Goal: Information Seeking & Learning: Learn about a topic

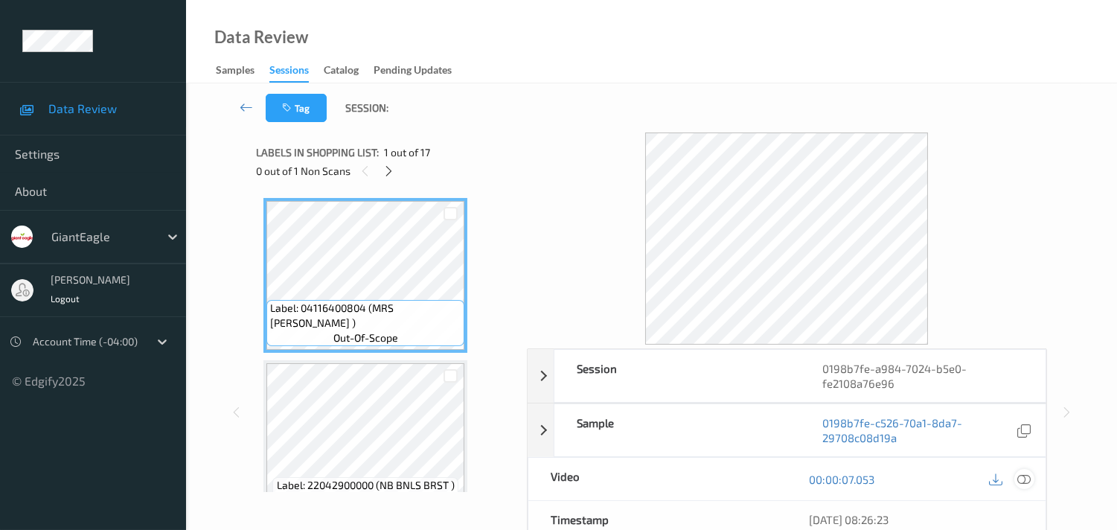
click at [1023, 482] on icon at bounding box center [1023, 479] width 13 height 13
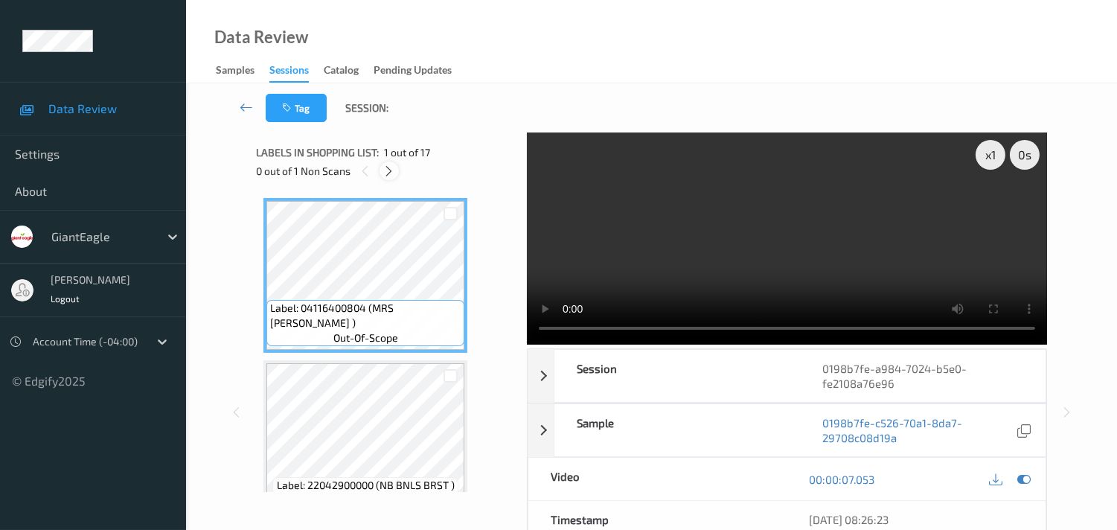
click at [387, 172] on icon at bounding box center [389, 170] width 13 height 13
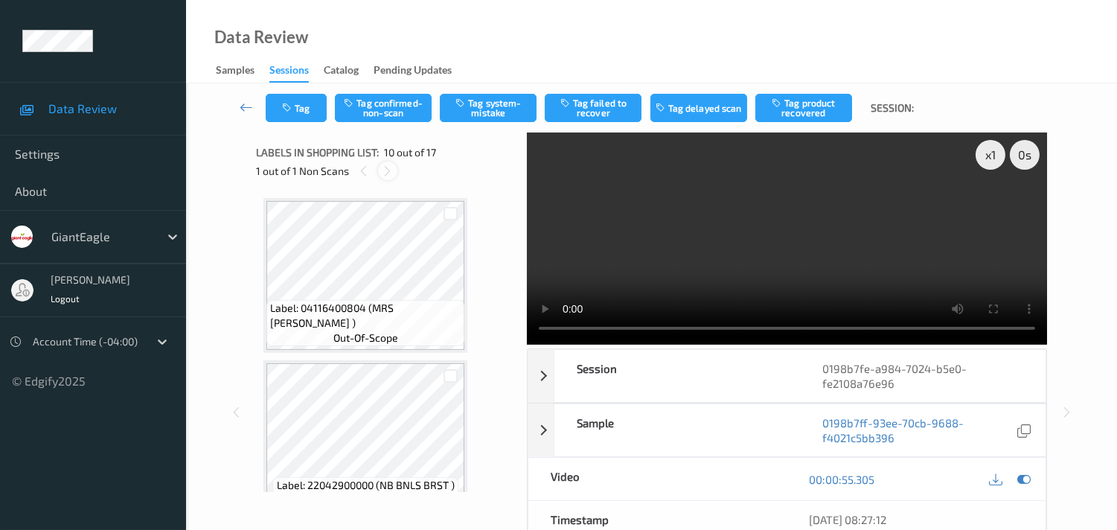
scroll to position [1297, 0]
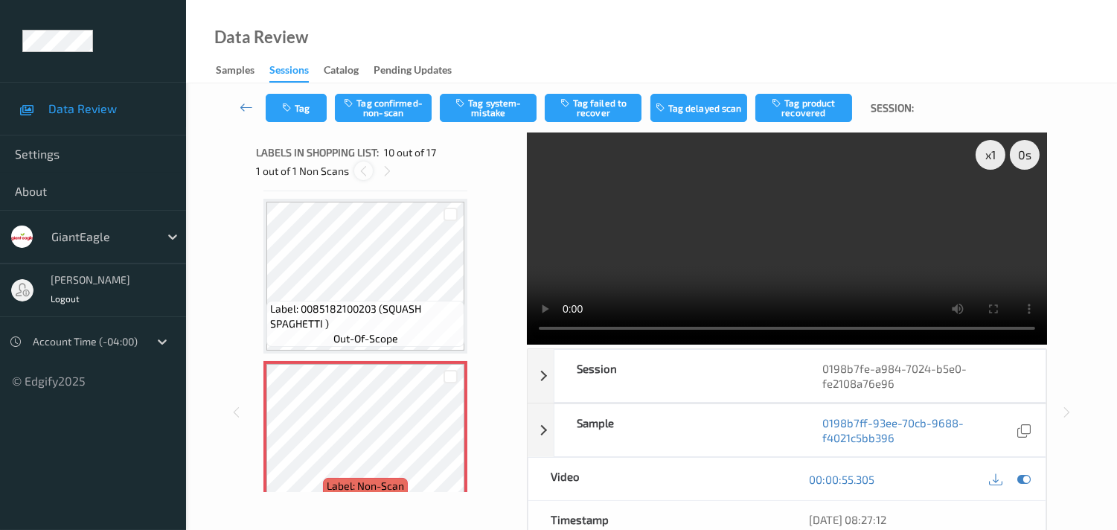
click at [362, 176] on icon at bounding box center [363, 170] width 13 height 13
click at [391, 173] on icon at bounding box center [387, 170] width 13 height 13
click at [368, 168] on icon at bounding box center [363, 170] width 13 height 13
click at [390, 173] on icon at bounding box center [387, 170] width 13 height 13
click at [367, 176] on icon at bounding box center [363, 170] width 13 height 13
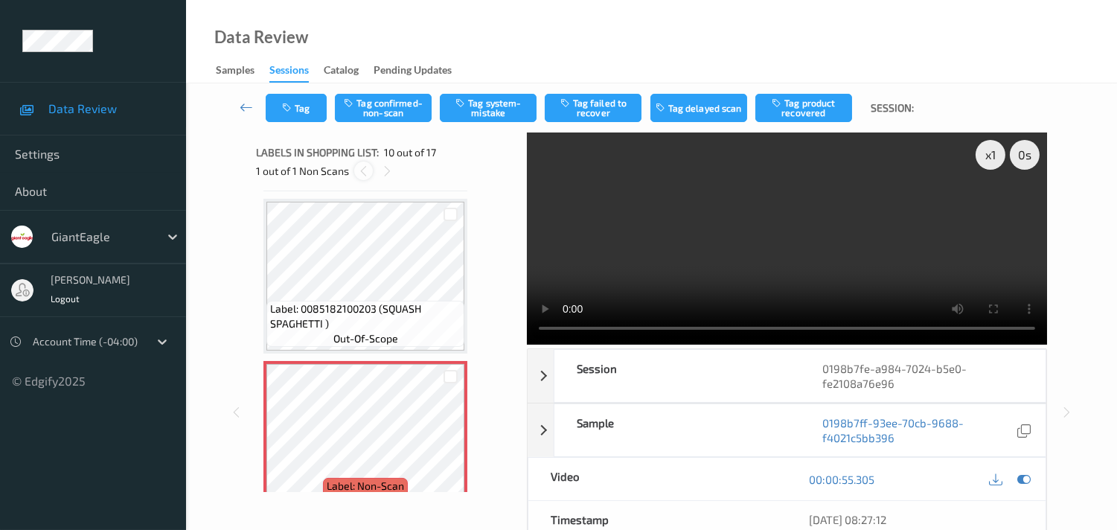
click at [362, 173] on icon at bounding box center [363, 170] width 13 height 13
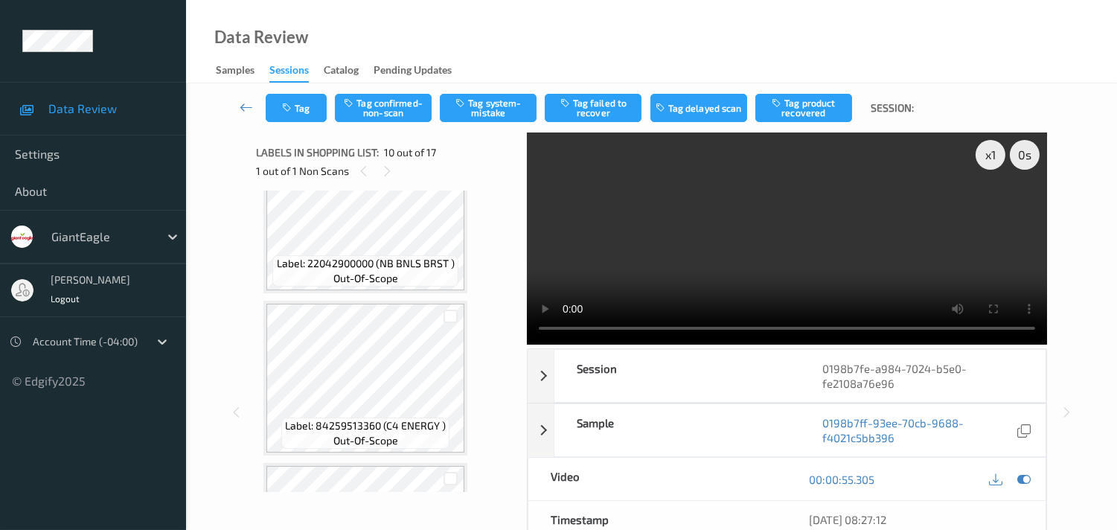
scroll to position [0, 0]
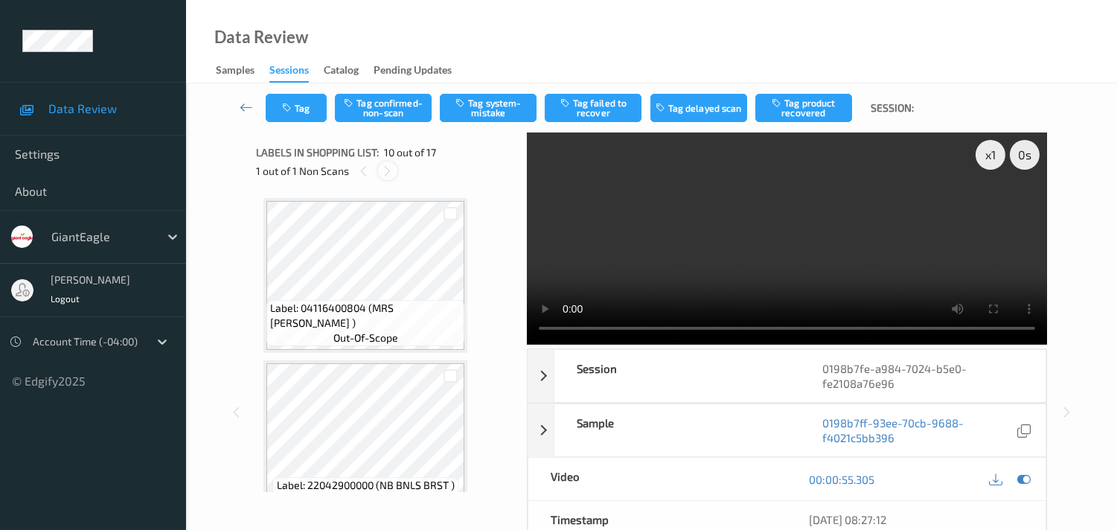
click at [380, 176] on div at bounding box center [387, 170] width 19 height 19
click at [363, 172] on icon at bounding box center [363, 170] width 13 height 13
click at [1025, 479] on icon at bounding box center [1023, 479] width 13 height 13
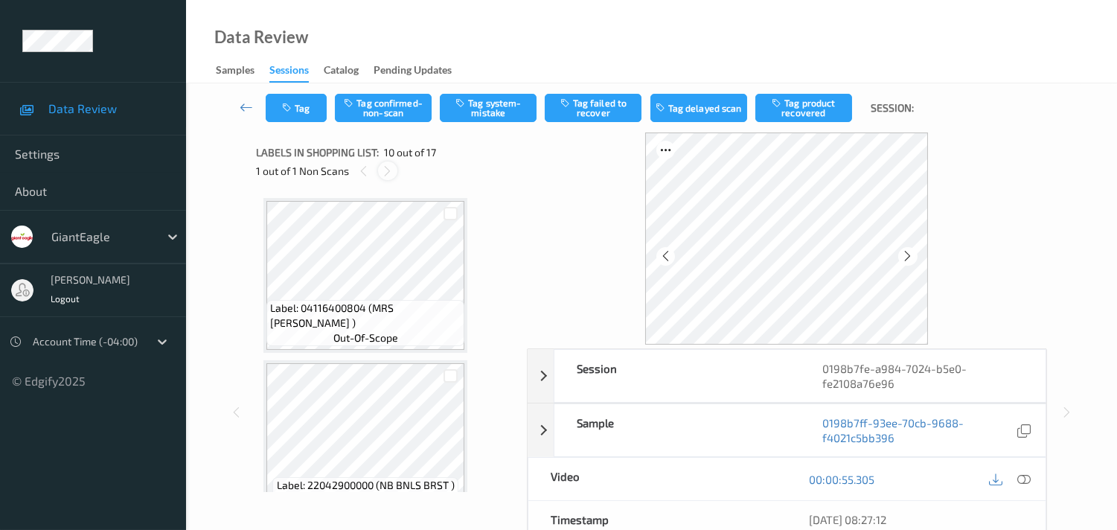
click at [385, 171] on icon at bounding box center [387, 170] width 13 height 13
click at [1022, 479] on icon at bounding box center [1023, 479] width 13 height 13
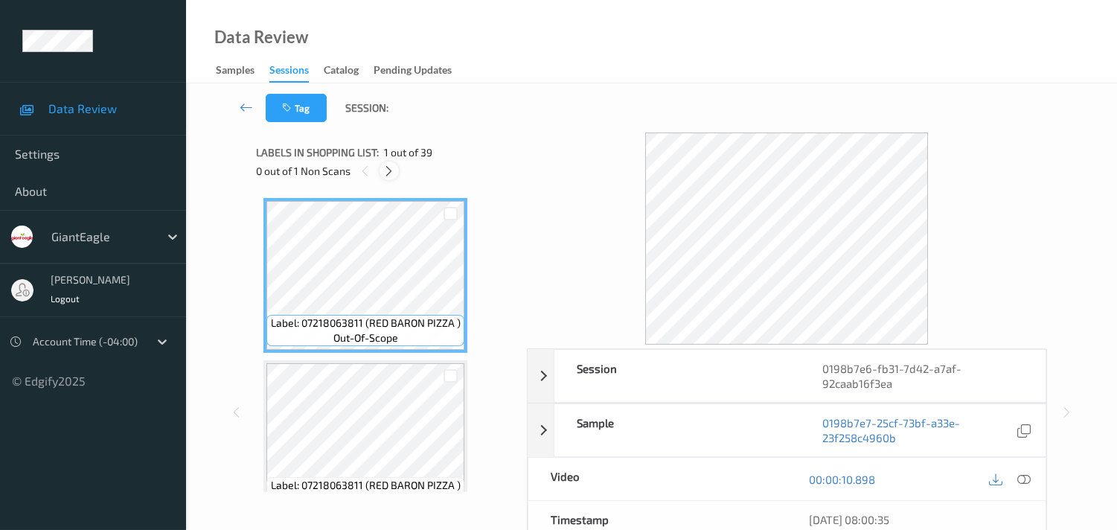
click at [385, 168] on icon at bounding box center [389, 170] width 13 height 13
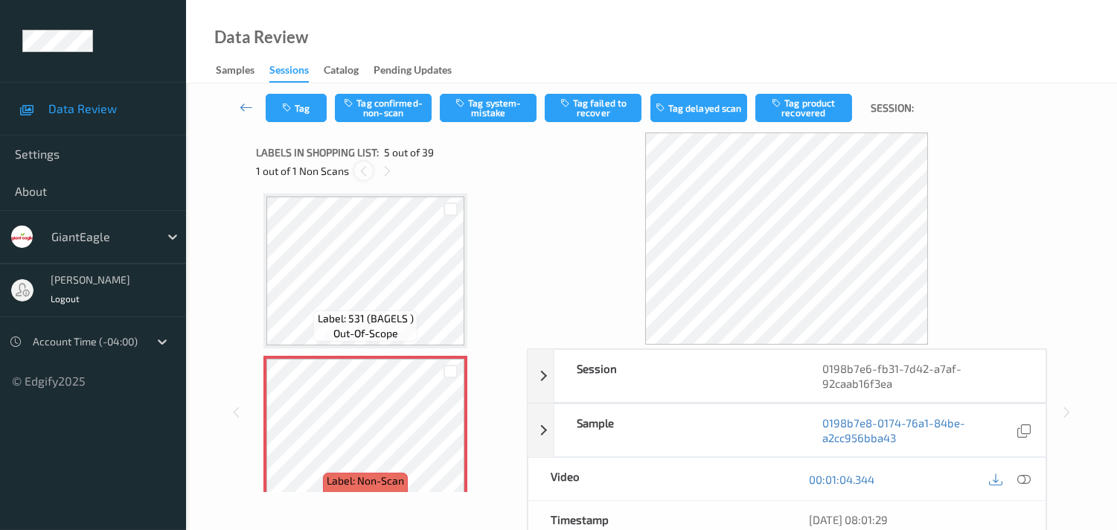
click at [362, 176] on icon at bounding box center [363, 170] width 13 height 13
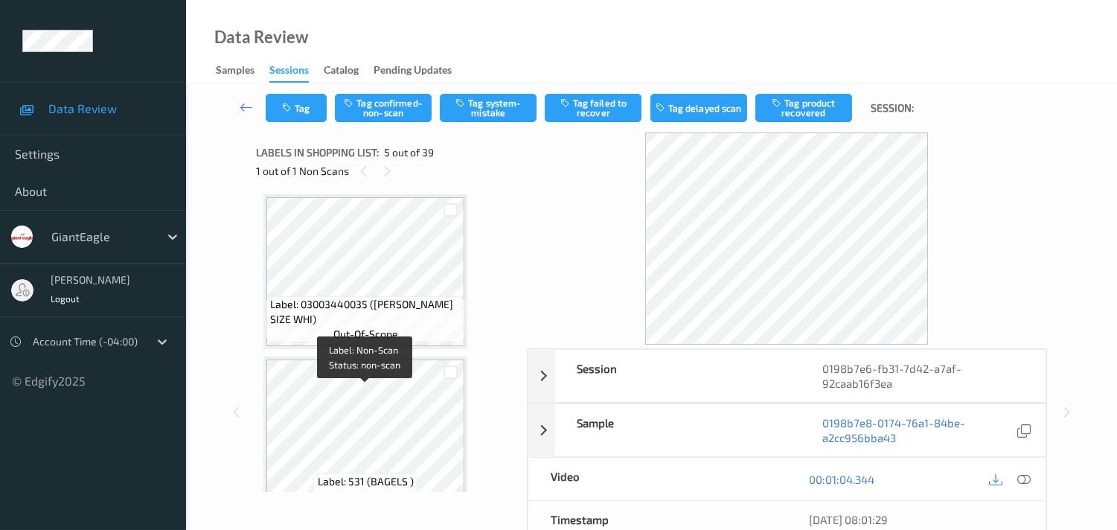
scroll to position [325, 0]
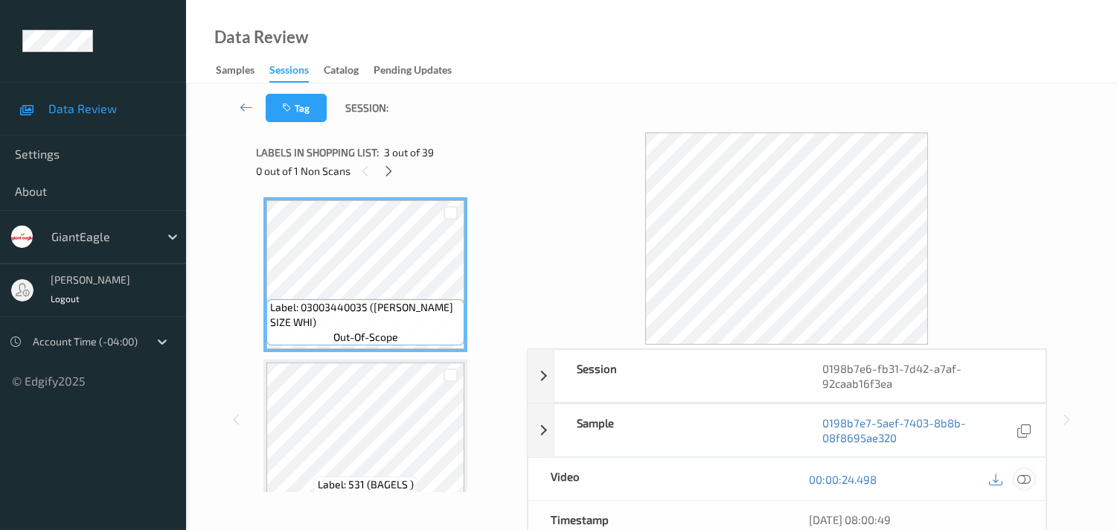
click at [1026, 477] on icon at bounding box center [1023, 479] width 13 height 13
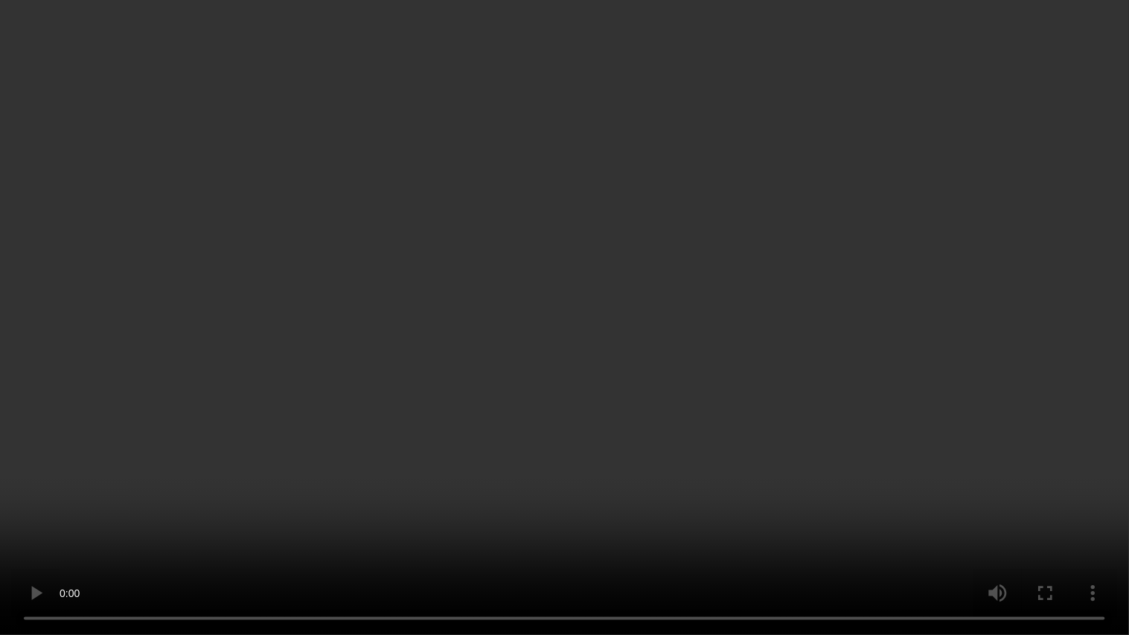
click at [703, 256] on video at bounding box center [564, 317] width 1129 height 635
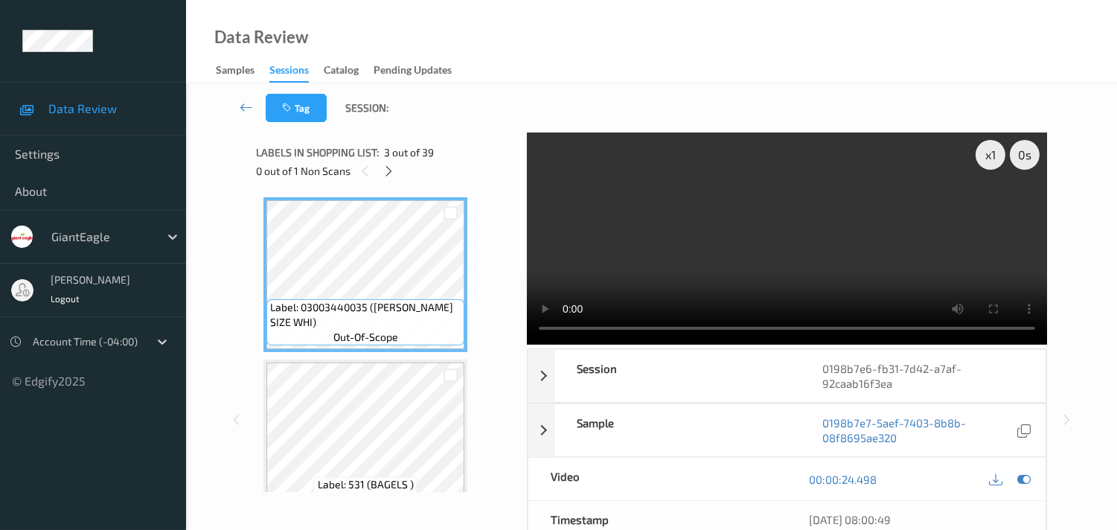
click at [749, 243] on video at bounding box center [787, 238] width 520 height 212
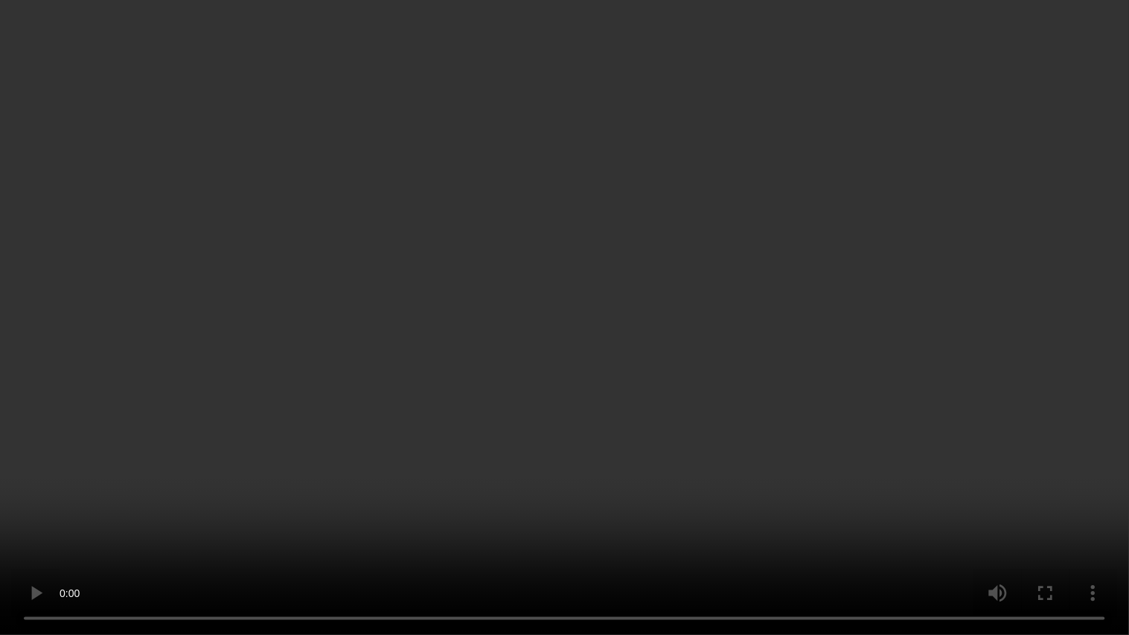
click at [303, 182] on video at bounding box center [564, 317] width 1129 height 635
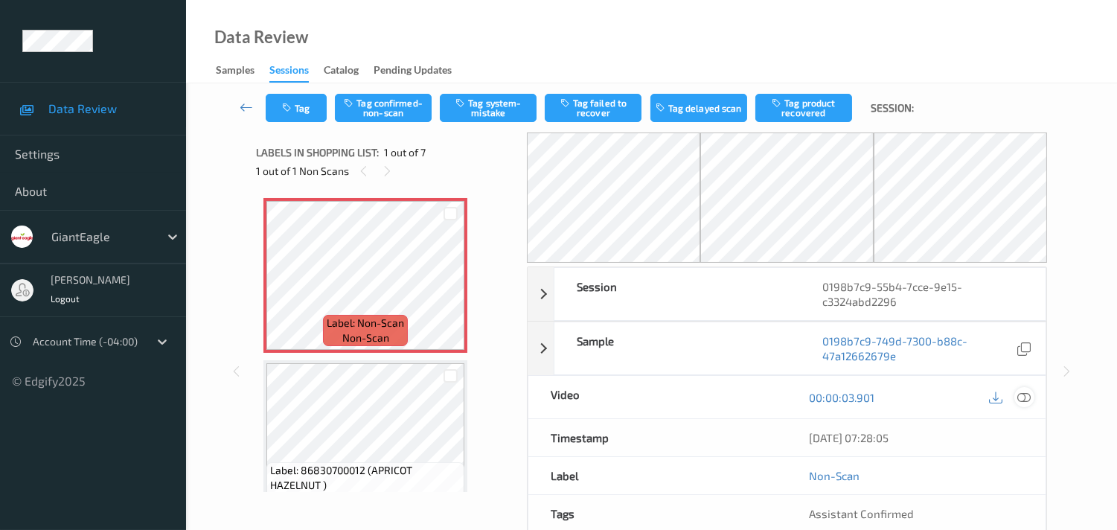
click at [1024, 396] on icon at bounding box center [1023, 397] width 13 height 13
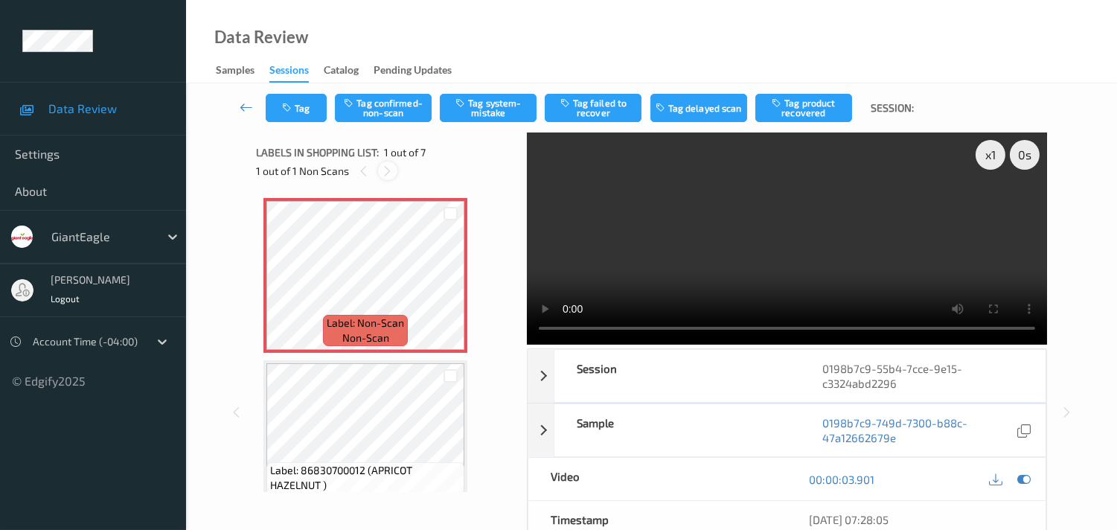
click at [385, 176] on icon at bounding box center [387, 170] width 13 height 13
click at [384, 176] on icon at bounding box center [387, 170] width 13 height 13
click at [365, 177] on div at bounding box center [363, 170] width 19 height 19
click at [387, 171] on icon at bounding box center [387, 170] width 13 height 13
click at [1105, 188] on div "Tag Tag confirmed-non-scan Tag system-mistake Tag failed to recover Tag delayed…" at bounding box center [651, 402] width 931 height 639
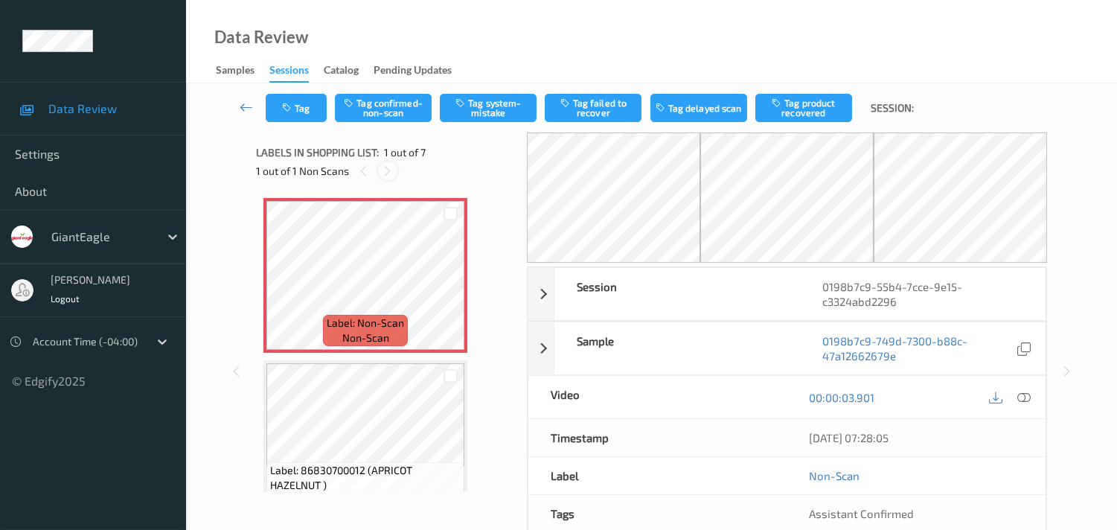
click at [383, 171] on icon at bounding box center [387, 170] width 13 height 13
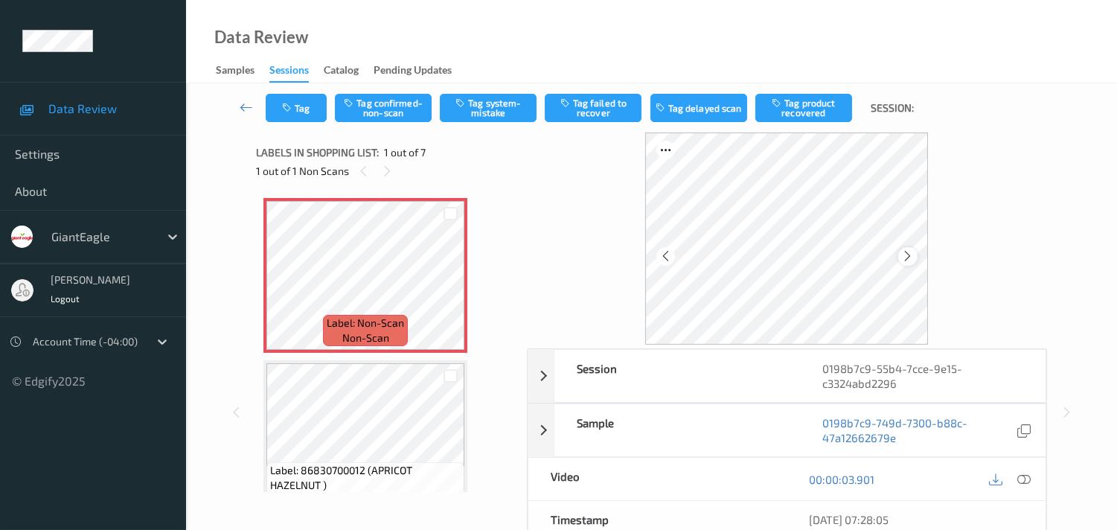
click at [911, 251] on icon at bounding box center [908, 255] width 13 height 13
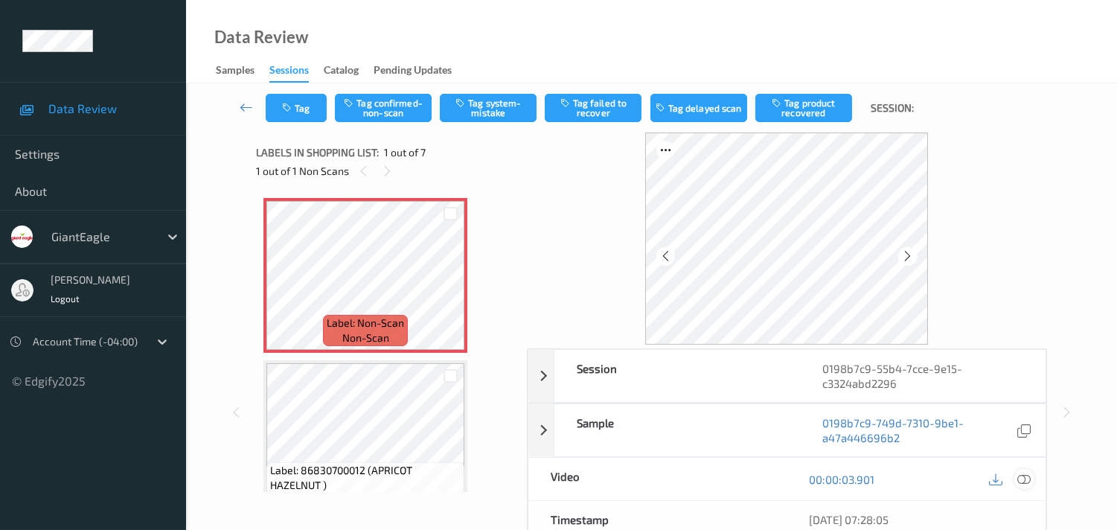
click at [1027, 477] on icon at bounding box center [1023, 479] width 13 height 13
click at [388, 173] on icon at bounding box center [387, 170] width 13 height 13
click at [376, 175] on div "1 out of 1 Non Scans" at bounding box center [386, 170] width 260 height 19
click at [388, 162] on div at bounding box center [387, 170] width 19 height 19
click at [362, 162] on div at bounding box center [363, 170] width 19 height 19
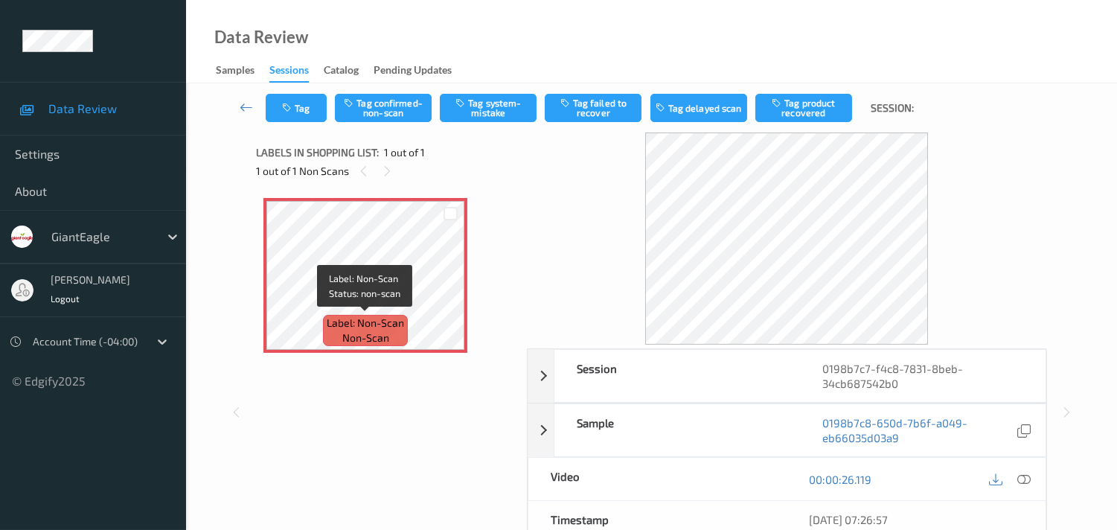
click at [374, 330] on span "non-scan" at bounding box center [365, 337] width 47 height 15
click at [1024, 482] on icon at bounding box center [1023, 479] width 13 height 13
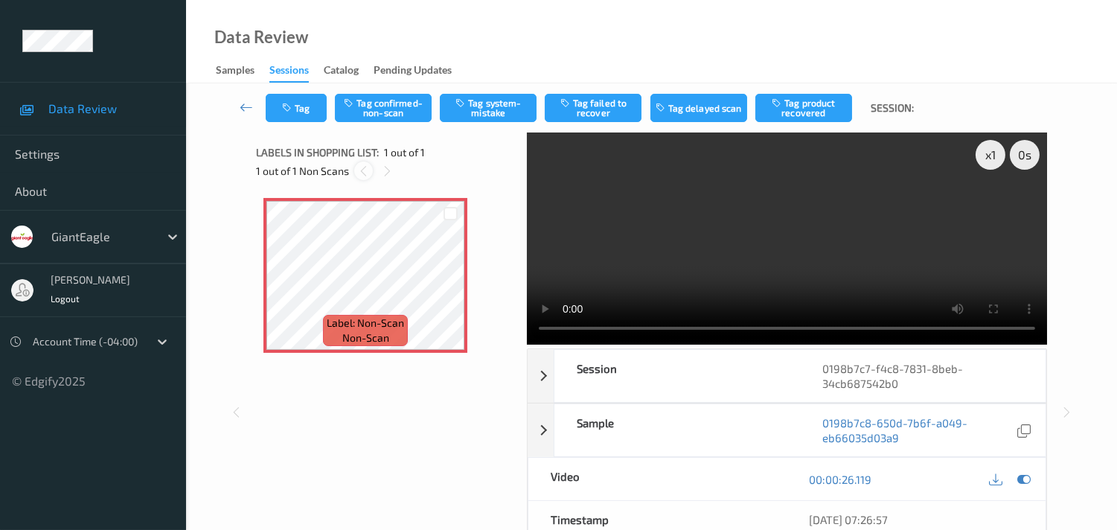
click at [362, 174] on icon at bounding box center [363, 170] width 13 height 13
click at [388, 174] on icon at bounding box center [387, 170] width 13 height 13
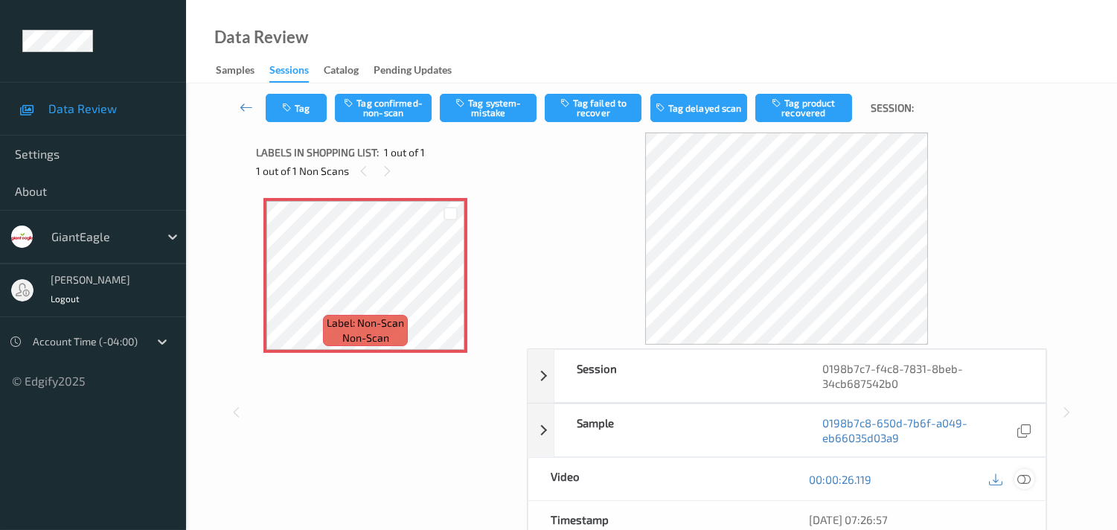
click at [1021, 481] on icon at bounding box center [1023, 479] width 13 height 13
click at [389, 172] on icon at bounding box center [387, 170] width 13 height 13
click at [1022, 479] on icon at bounding box center [1023, 479] width 13 height 13
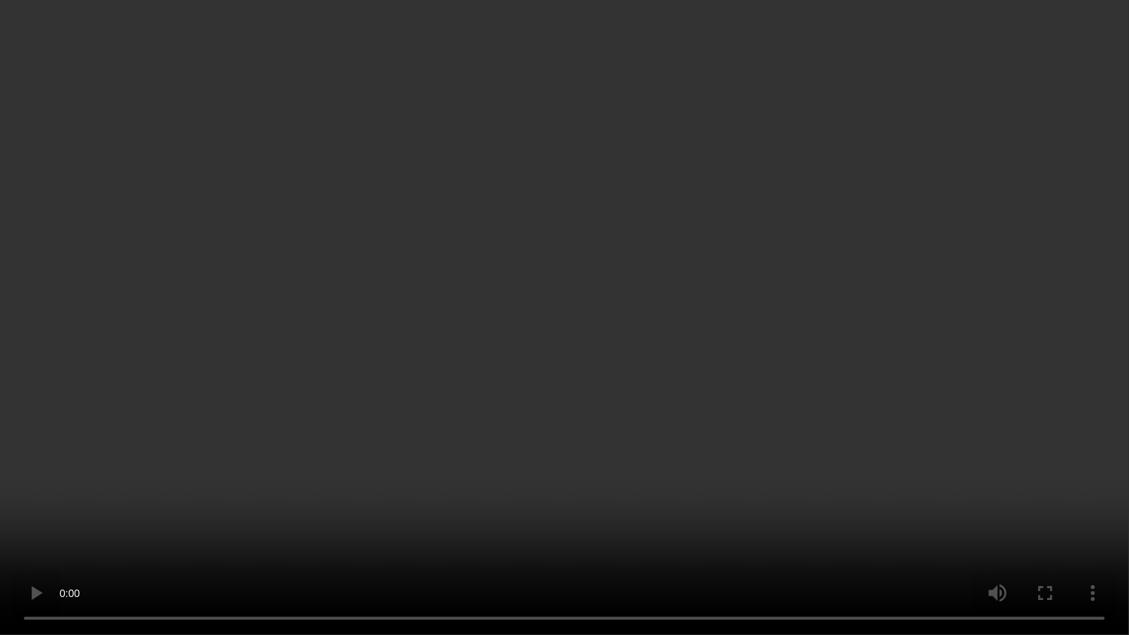
click at [18, 529] on video at bounding box center [564, 317] width 1129 height 635
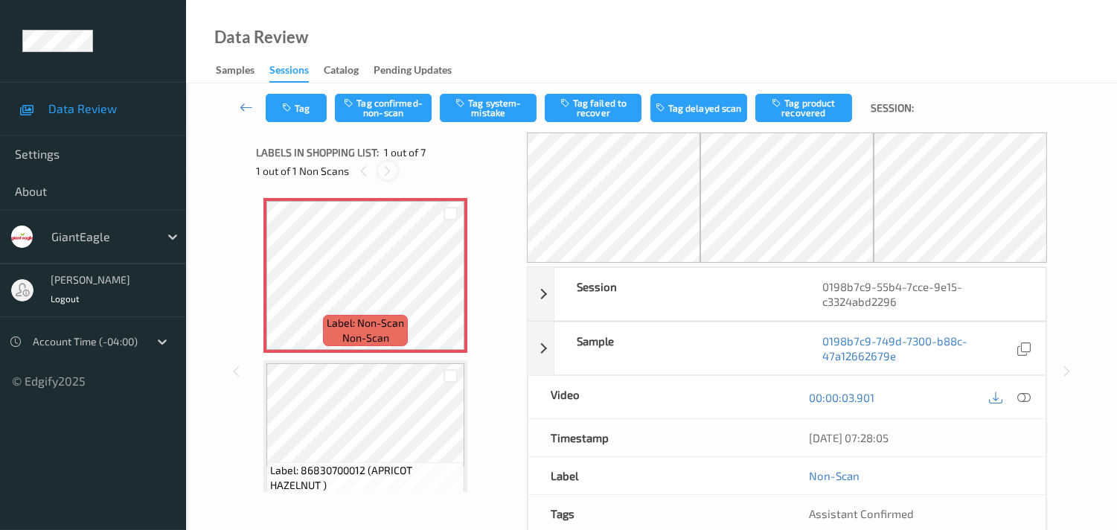
click at [386, 175] on icon at bounding box center [387, 170] width 13 height 13
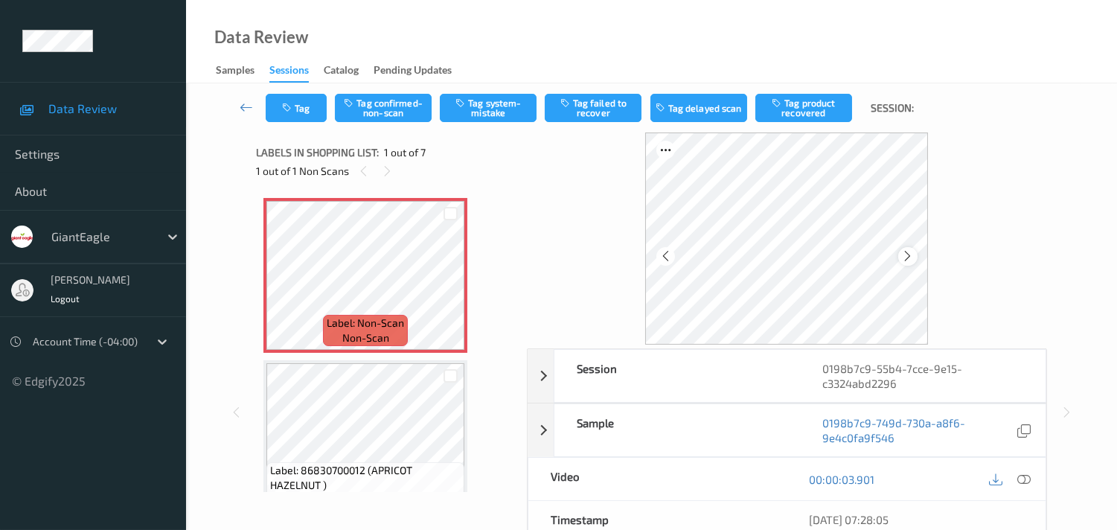
click at [902, 249] on icon at bounding box center [908, 255] width 13 height 13
click at [903, 249] on icon at bounding box center [908, 255] width 13 height 13
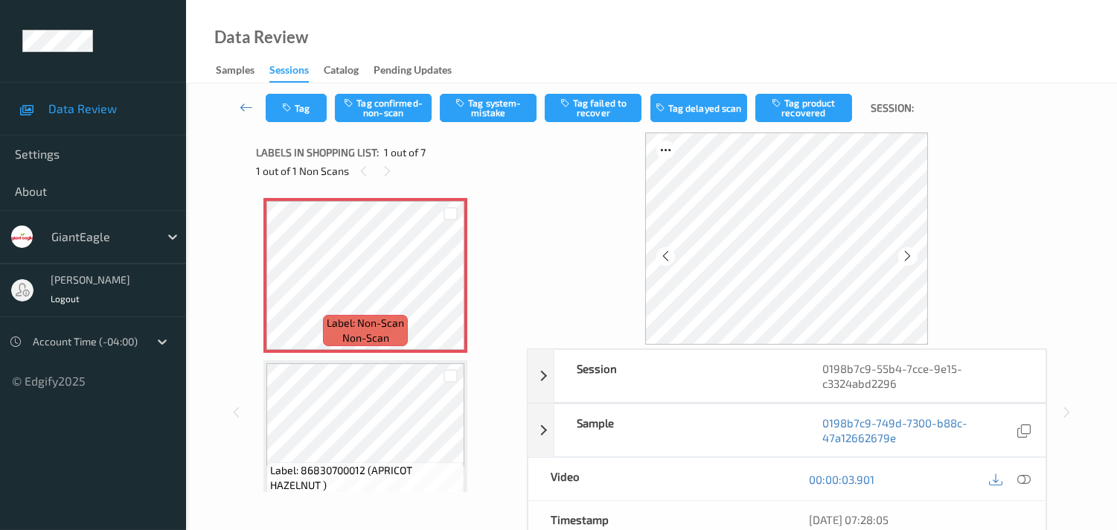
click at [903, 249] on icon at bounding box center [908, 255] width 13 height 13
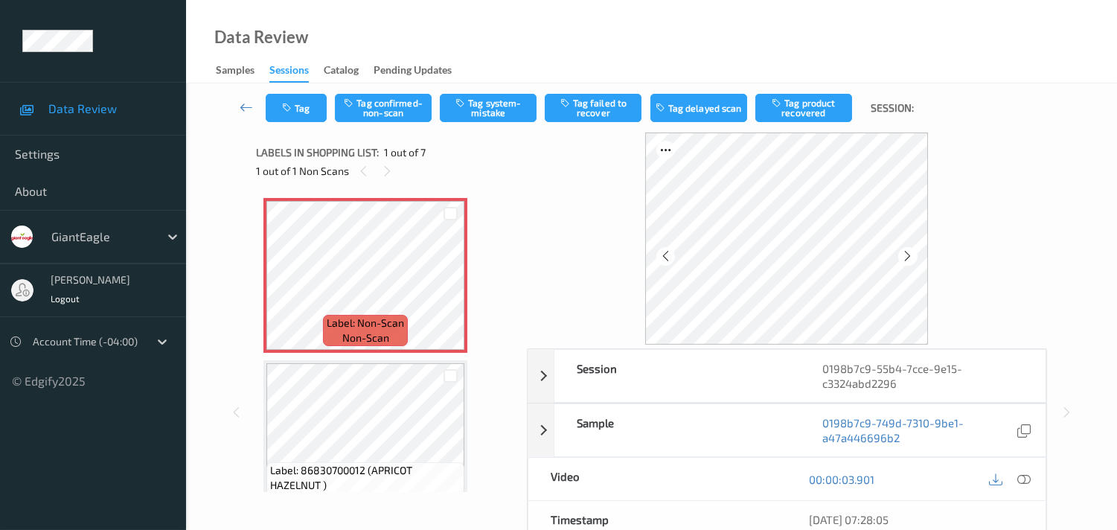
click at [903, 249] on icon at bounding box center [908, 255] width 13 height 13
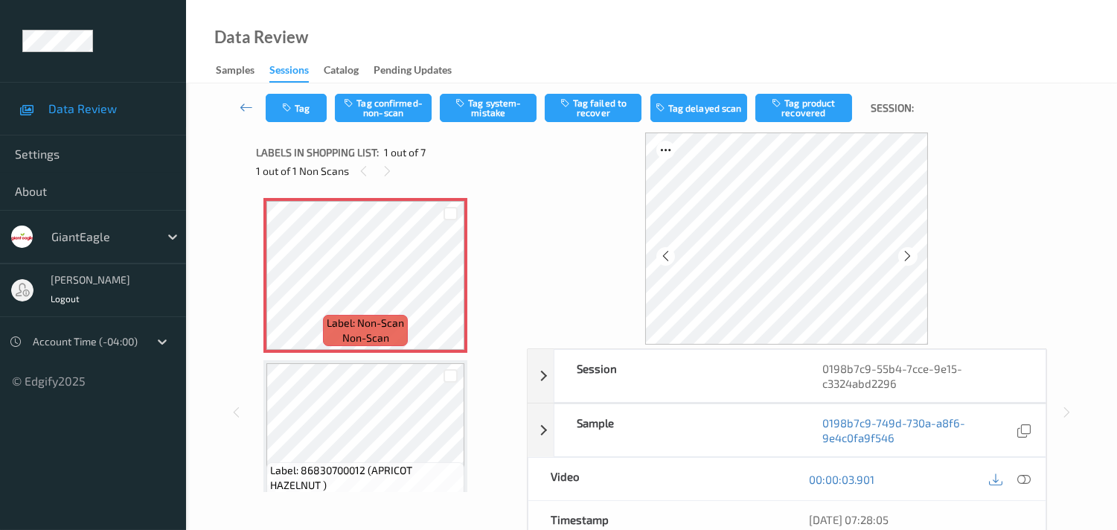
click at [1029, 482] on icon at bounding box center [1023, 479] width 13 height 13
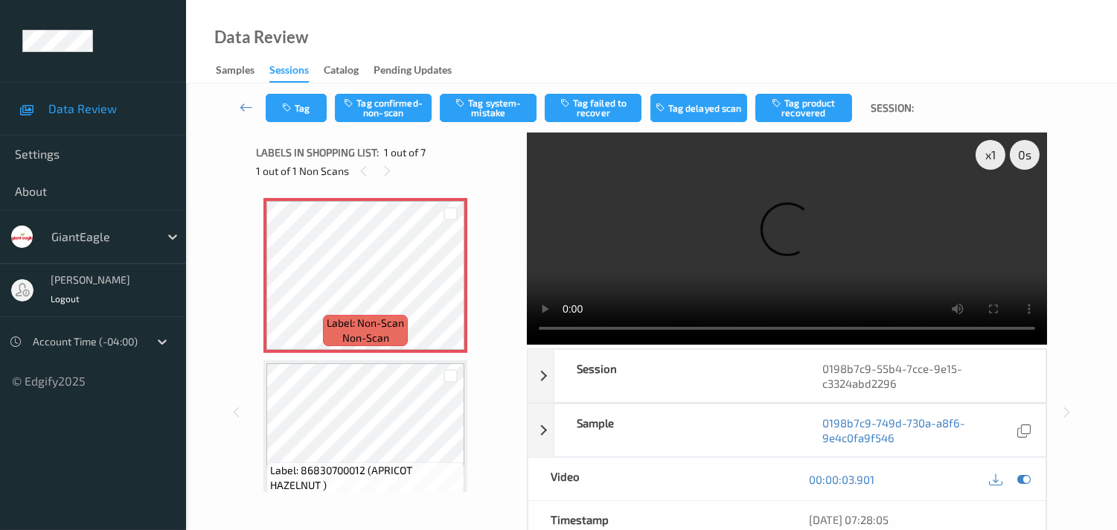
click at [499, 324] on div "Label: Non-Scan non-scan Label: Non-Scan non-scan Label: Non-Scan non-scan Labe…" at bounding box center [386, 341] width 260 height 301
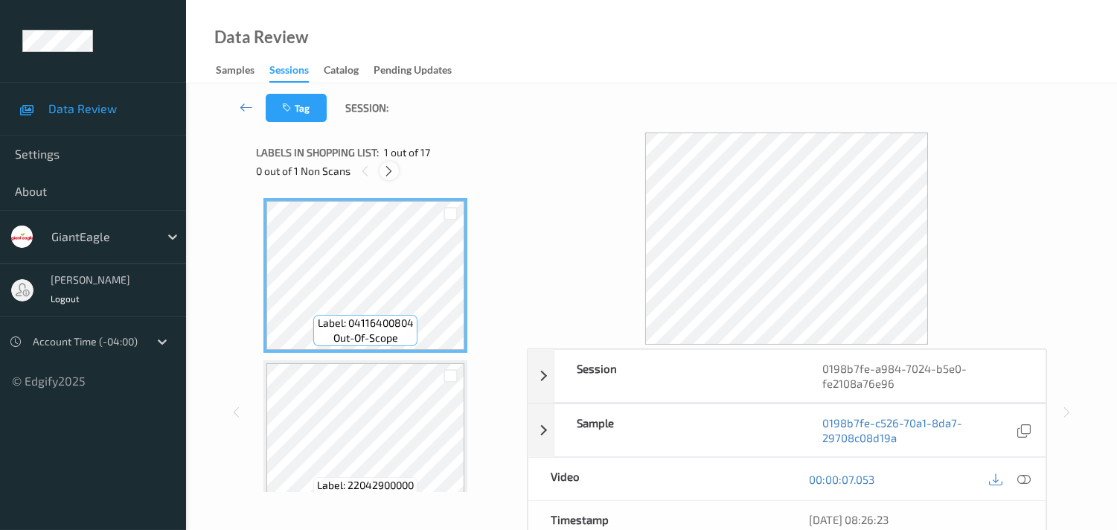
click at [388, 166] on icon at bounding box center [389, 170] width 13 height 13
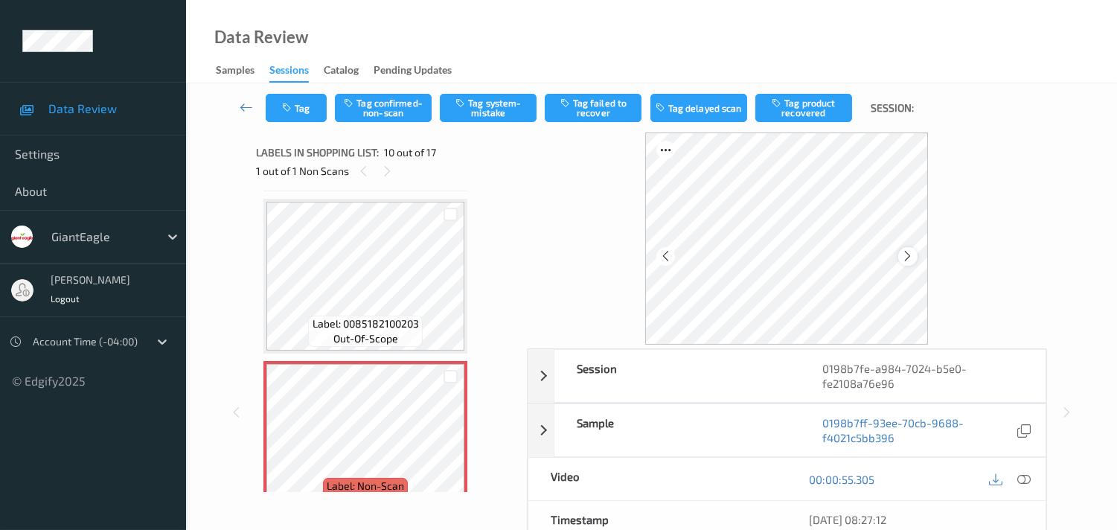
click at [904, 253] on icon at bounding box center [908, 255] width 13 height 13
click at [1032, 477] on div at bounding box center [1024, 479] width 20 height 20
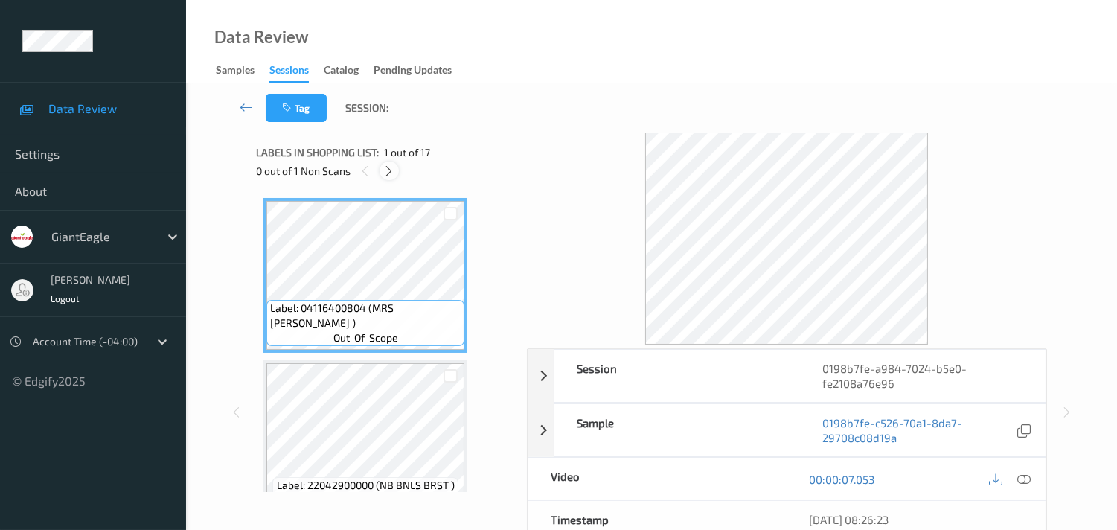
click at [383, 169] on icon at bounding box center [389, 170] width 13 height 13
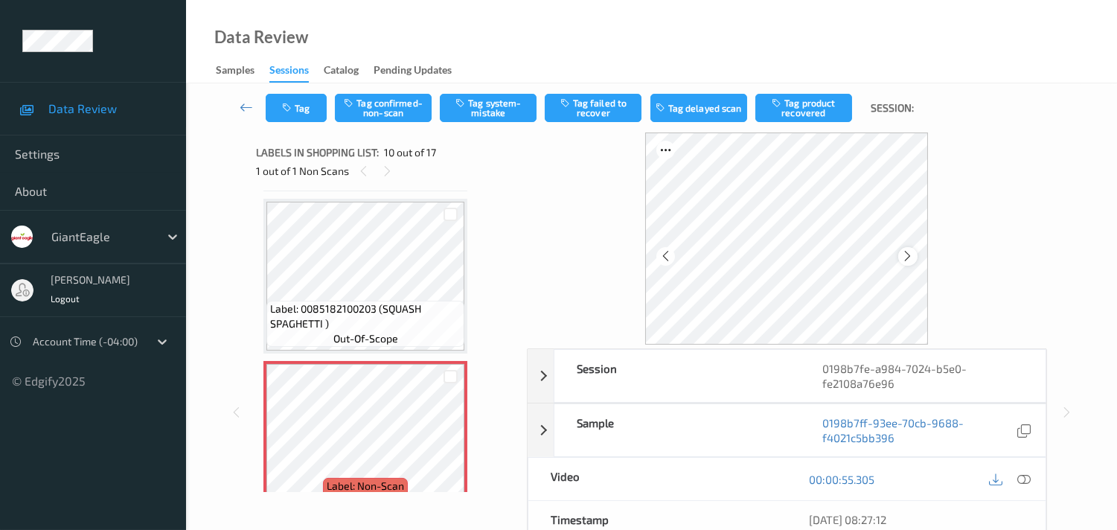
click at [904, 259] on icon at bounding box center [908, 255] width 13 height 13
click at [906, 258] on icon at bounding box center [908, 255] width 13 height 13
click at [909, 258] on icon at bounding box center [908, 255] width 13 height 13
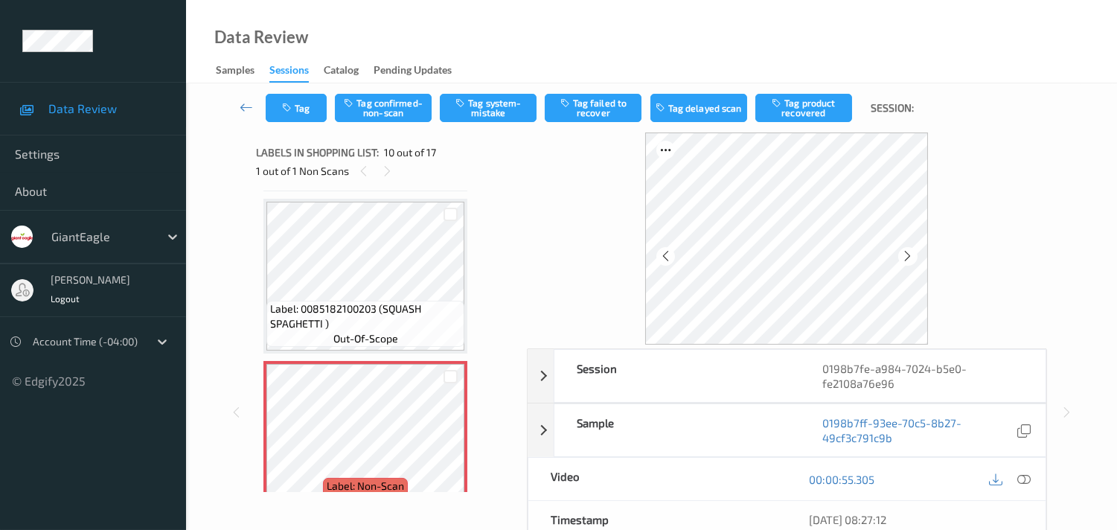
click at [909, 258] on icon at bounding box center [908, 255] width 13 height 13
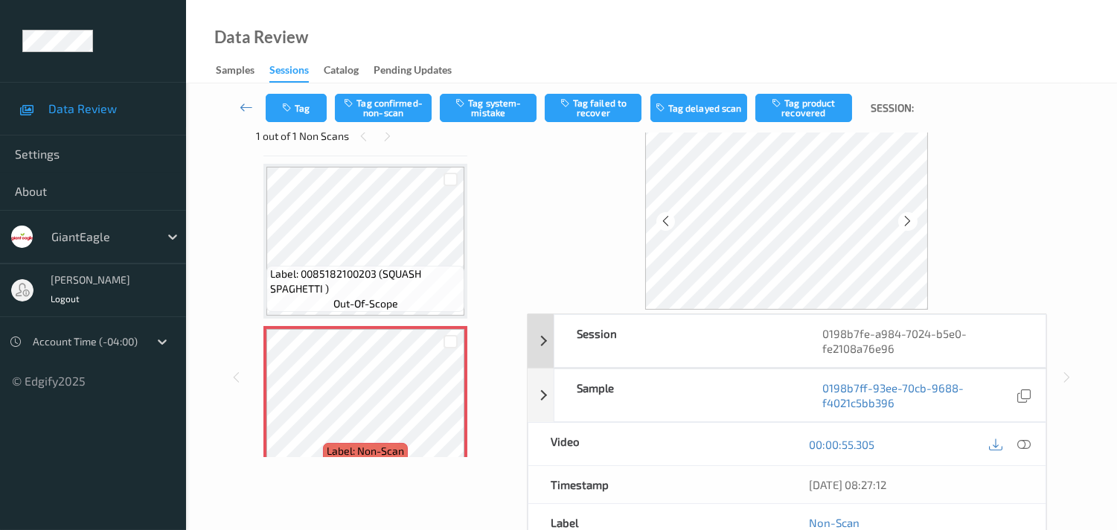
scroll to position [28, 0]
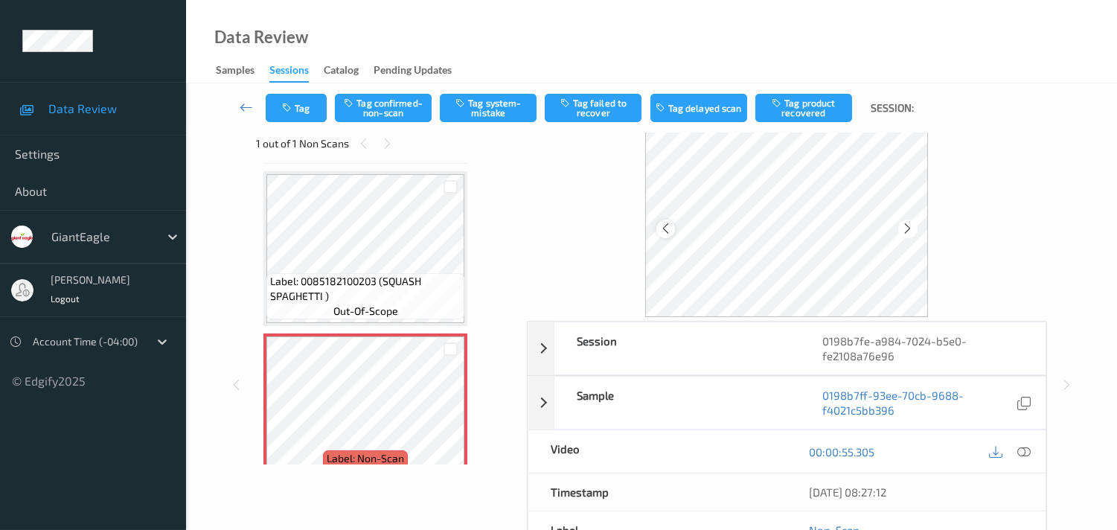
click at [659, 229] on icon at bounding box center [665, 228] width 13 height 13
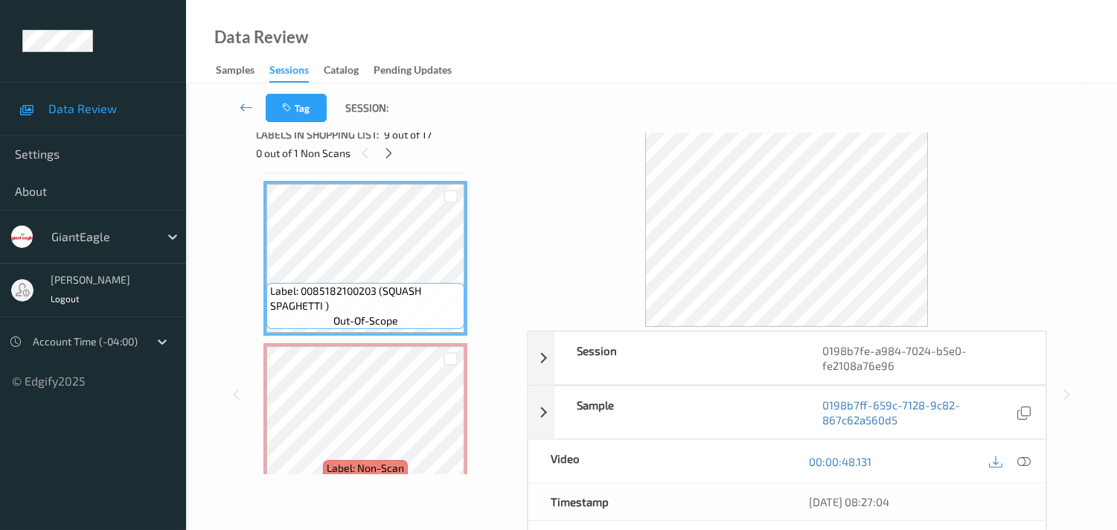
scroll to position [0, 0]
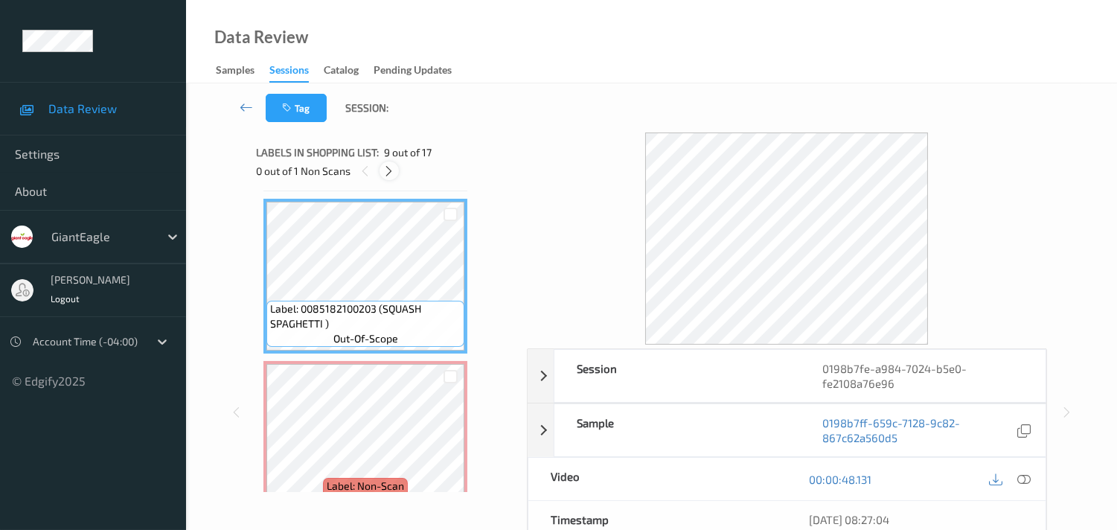
click at [385, 164] on icon at bounding box center [389, 170] width 13 height 13
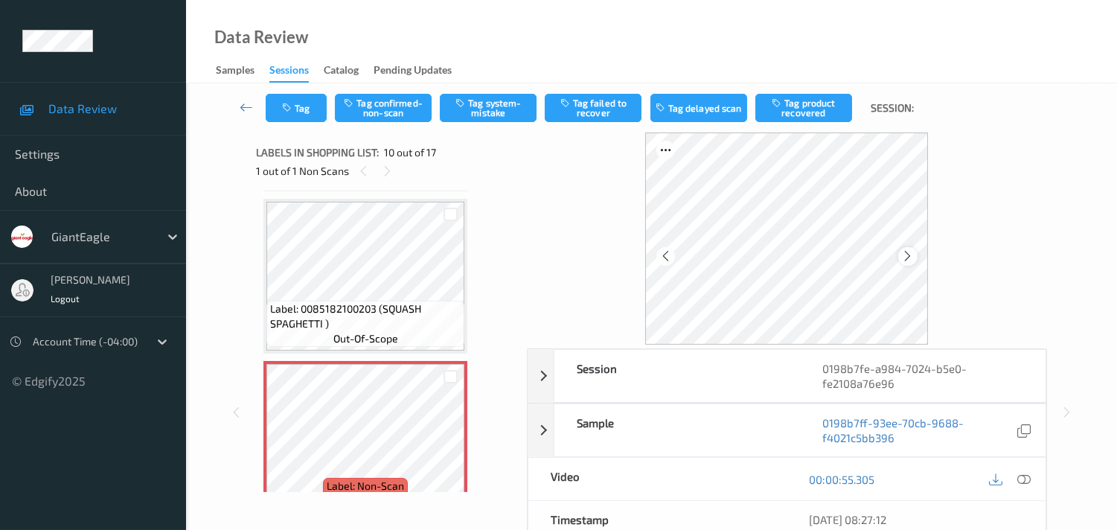
click at [902, 253] on icon at bounding box center [908, 255] width 13 height 13
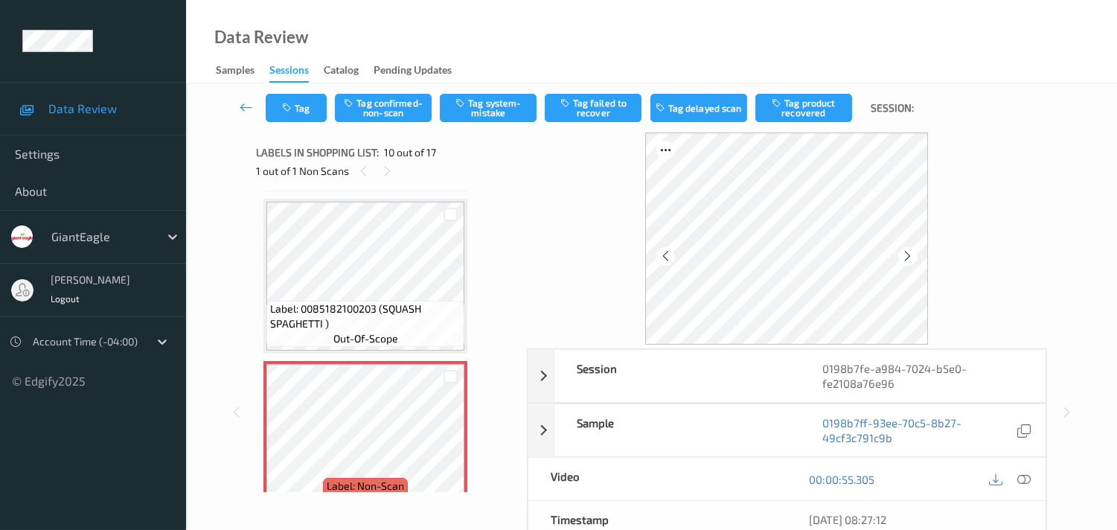
click at [902, 253] on icon at bounding box center [908, 255] width 13 height 13
click at [903, 251] on div at bounding box center [907, 256] width 19 height 19
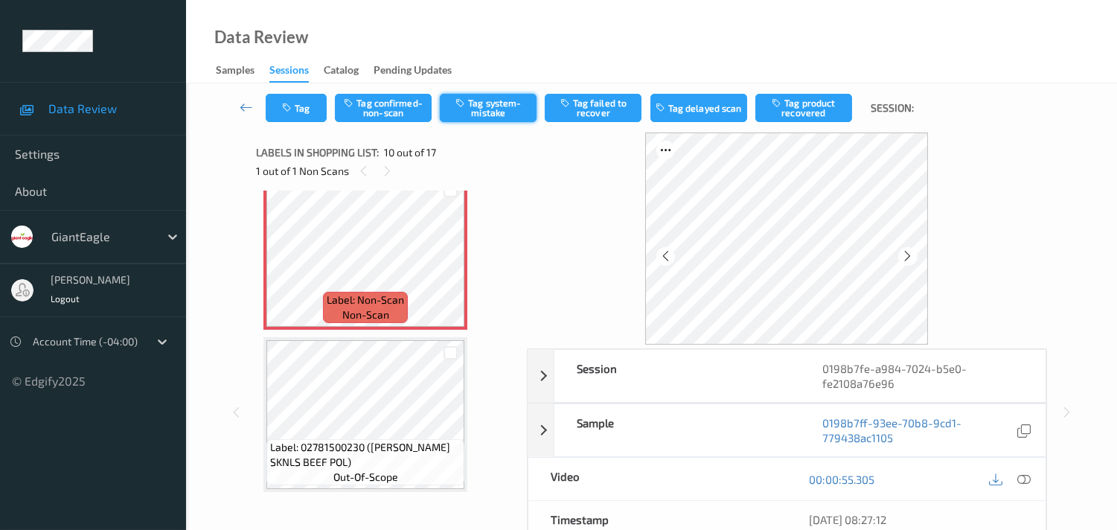
scroll to position [1628, 0]
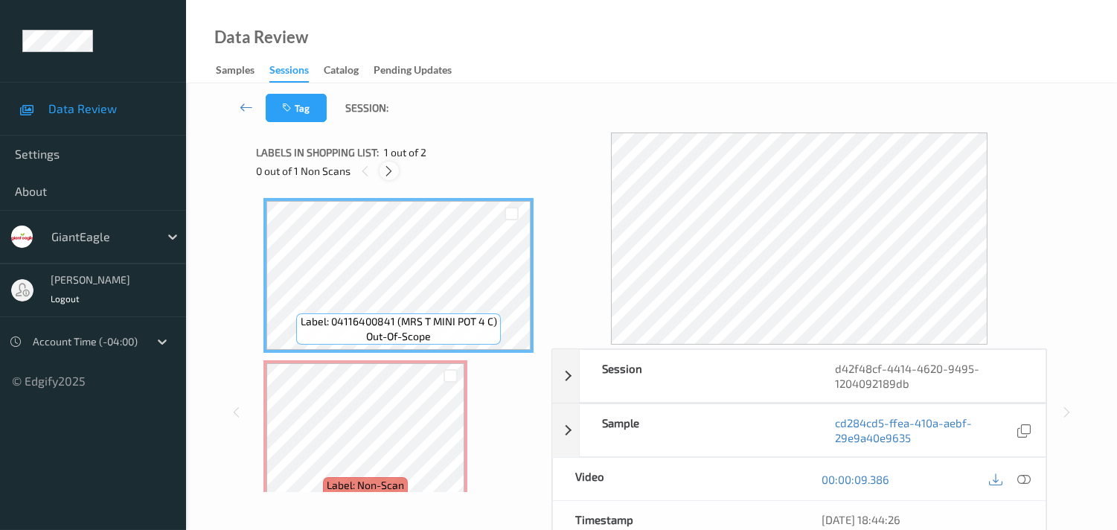
click at [396, 175] on div at bounding box center [389, 170] width 19 height 19
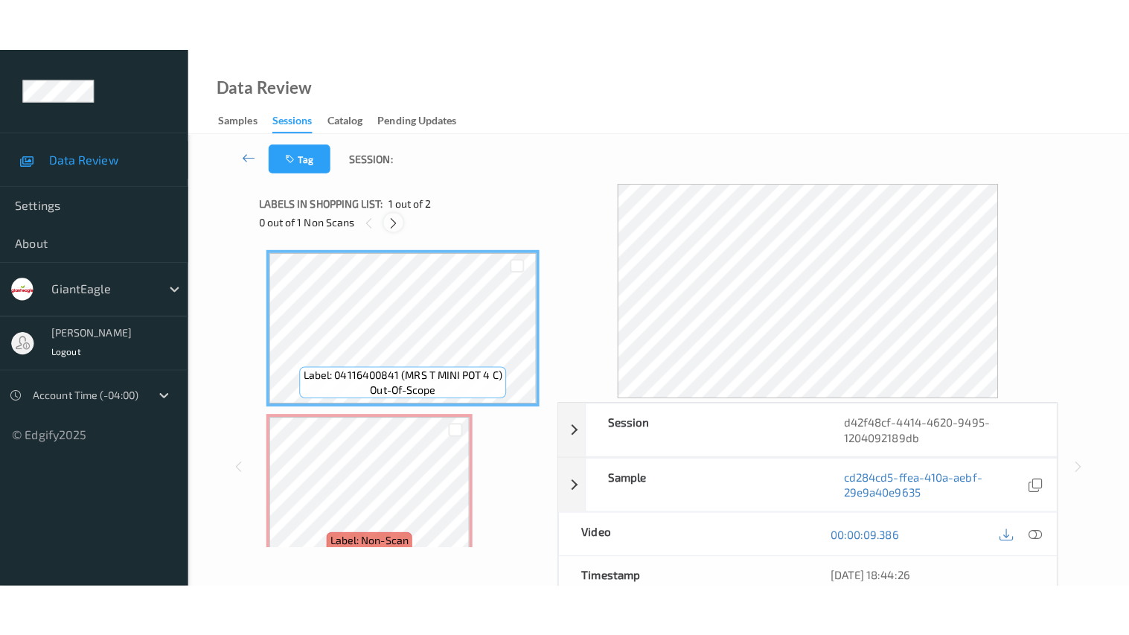
scroll to position [7, 0]
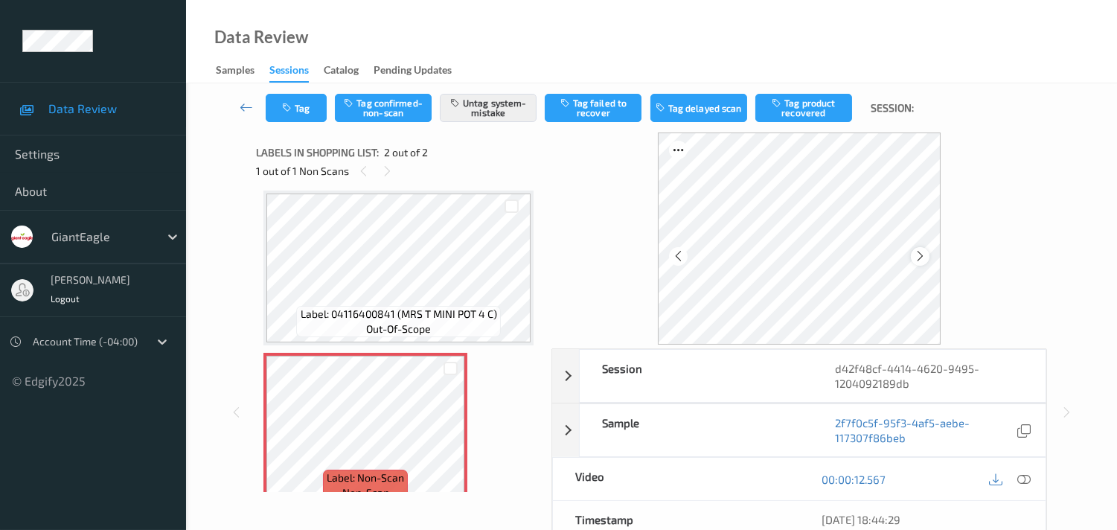
click at [918, 257] on icon at bounding box center [920, 255] width 13 height 13
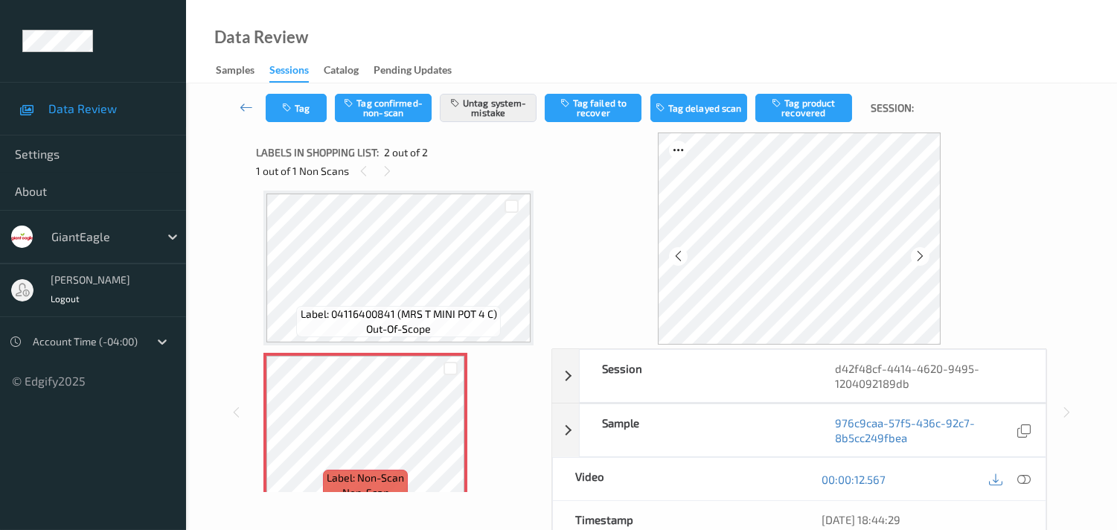
click at [918, 257] on icon at bounding box center [920, 255] width 13 height 13
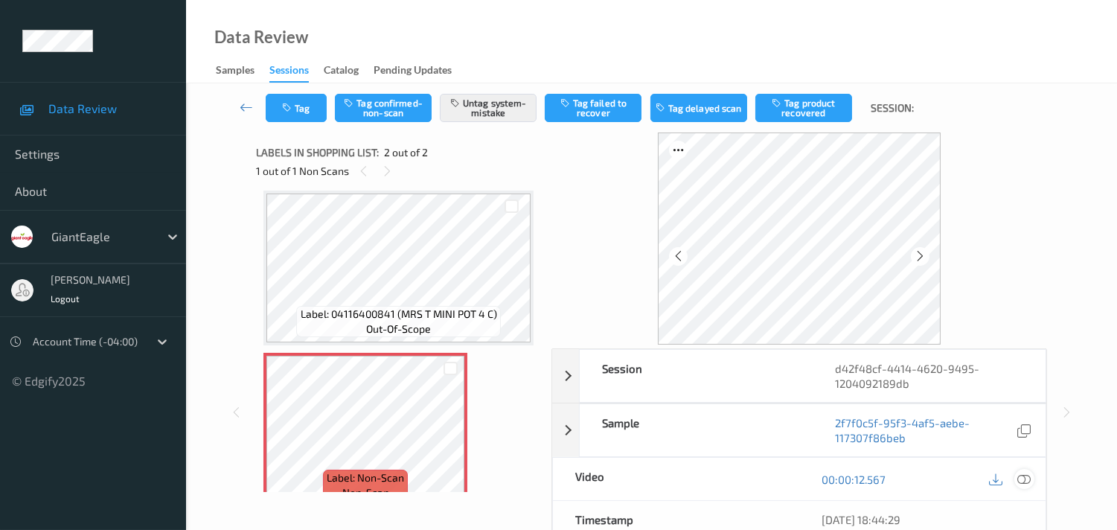
click at [1024, 479] on icon at bounding box center [1023, 479] width 13 height 13
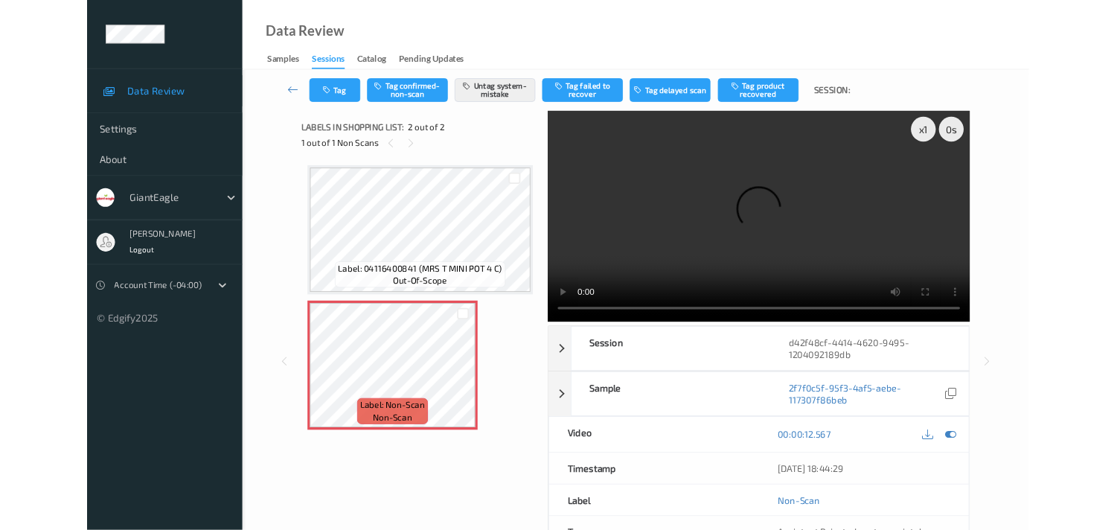
scroll to position [0, 0]
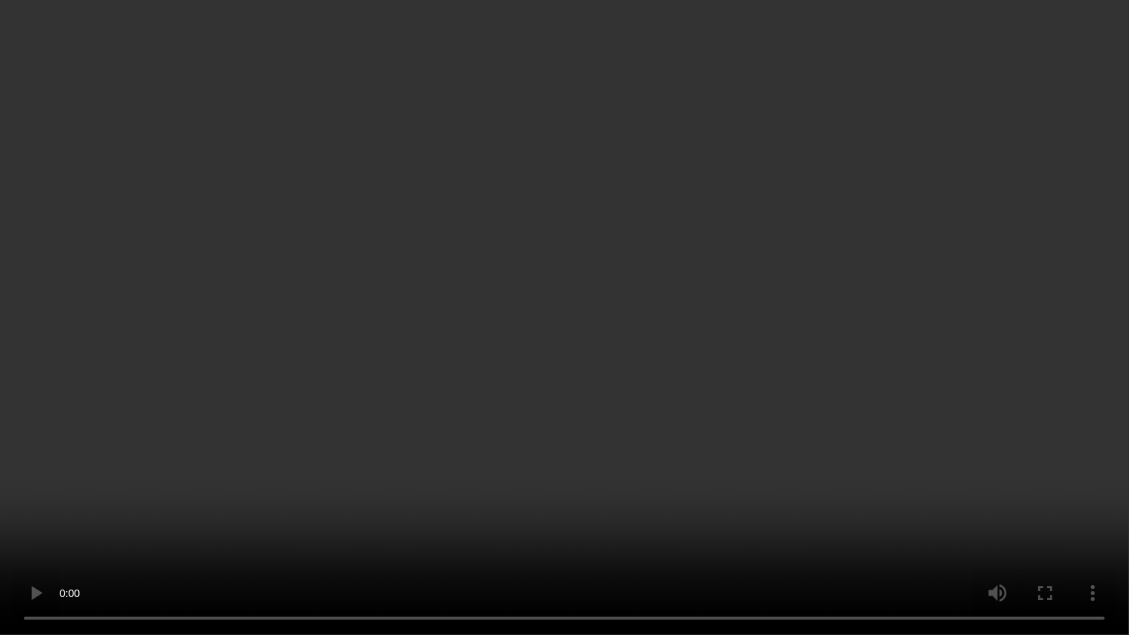
click at [872, 255] on video at bounding box center [564, 317] width 1129 height 635
click at [872, 251] on video at bounding box center [564, 317] width 1129 height 635
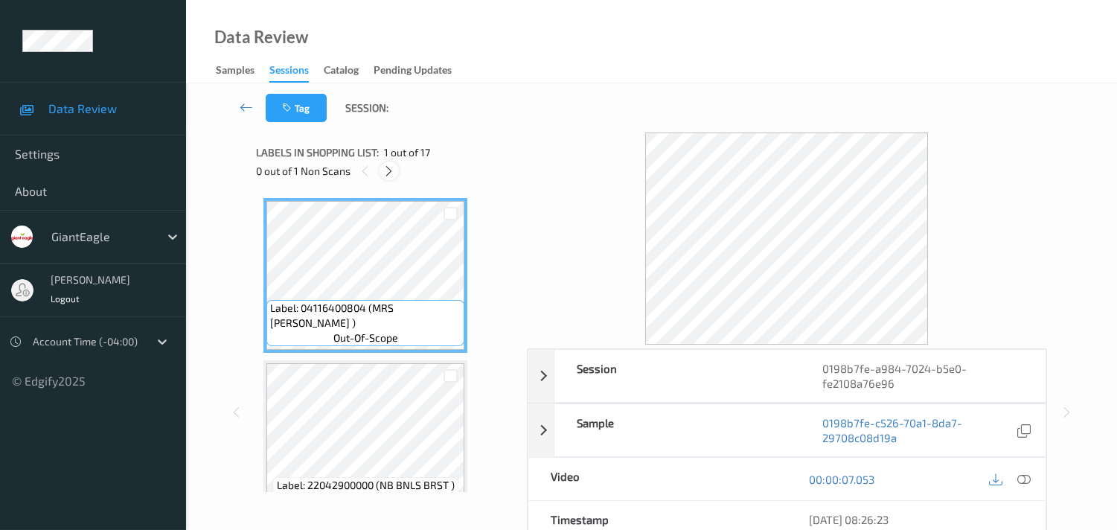
click at [393, 166] on icon at bounding box center [389, 170] width 13 height 13
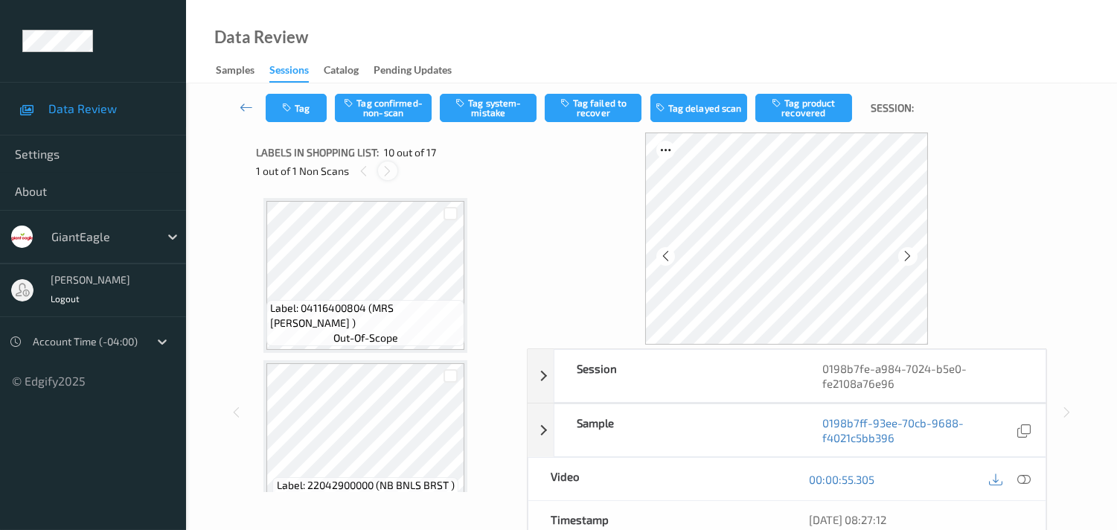
scroll to position [1297, 0]
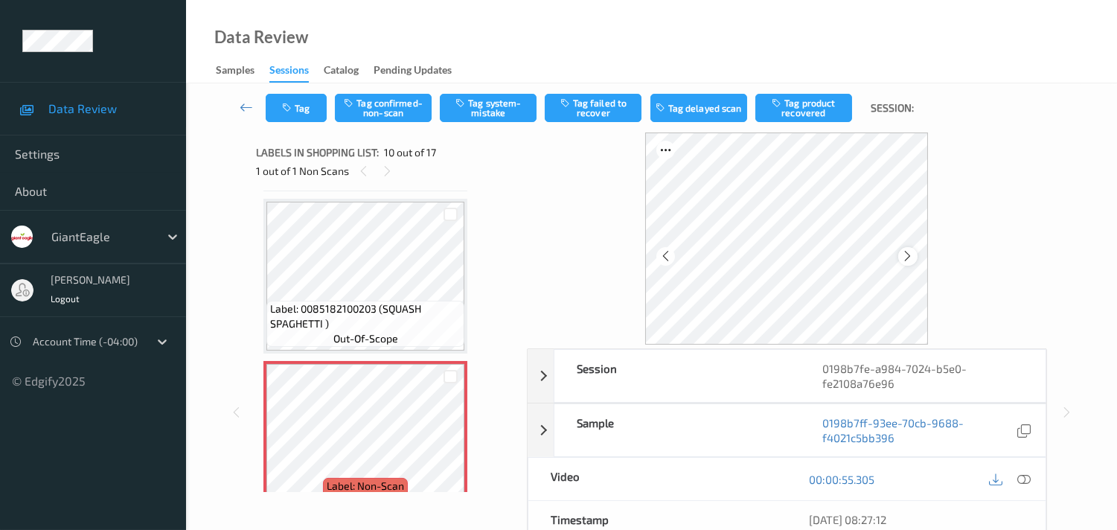
click at [902, 255] on icon at bounding box center [908, 255] width 13 height 13
click at [1029, 475] on icon at bounding box center [1023, 479] width 13 height 13
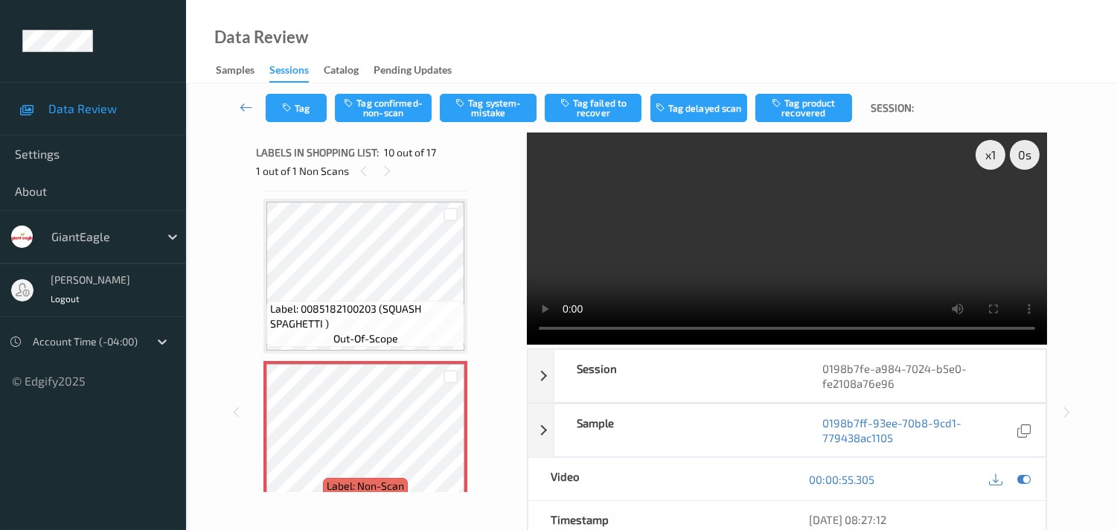
click at [502, 321] on div "x 1 0 s Session 0198b7fe-a984-7024-b5e0-fe2108a76e96 Session ID 0198b7fe-a984-7…" at bounding box center [651, 411] width 791 height 559
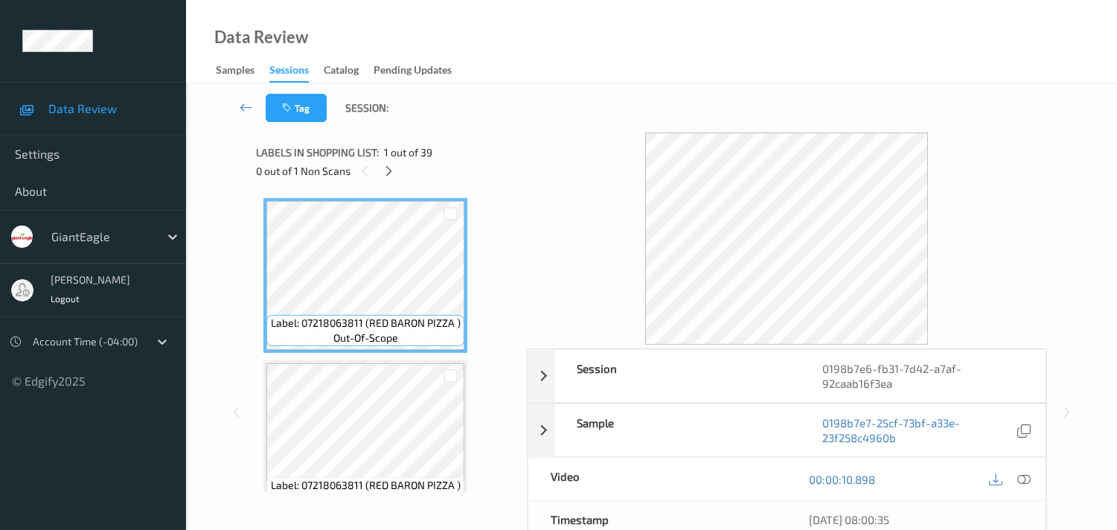
click at [378, 169] on div "0 out of 1 Non Scans" at bounding box center [386, 170] width 260 height 19
click at [382, 171] on div at bounding box center [389, 170] width 19 height 19
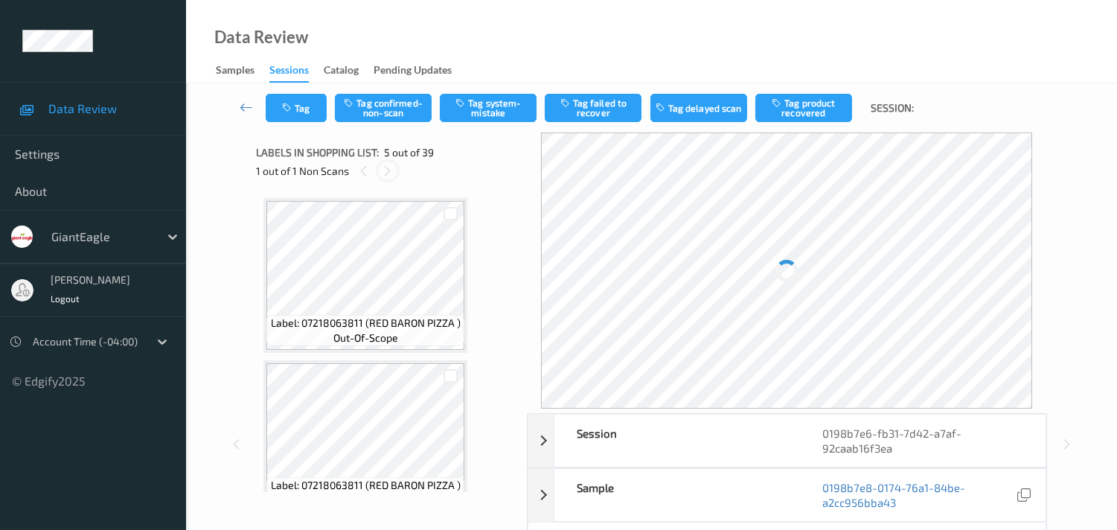
scroll to position [491, 0]
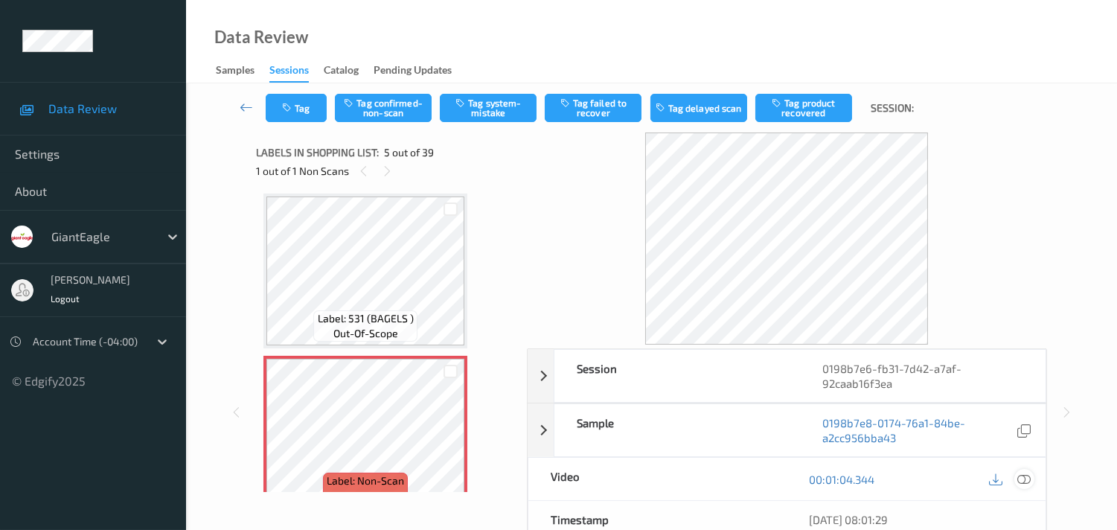
click at [1023, 482] on icon at bounding box center [1023, 479] width 13 height 13
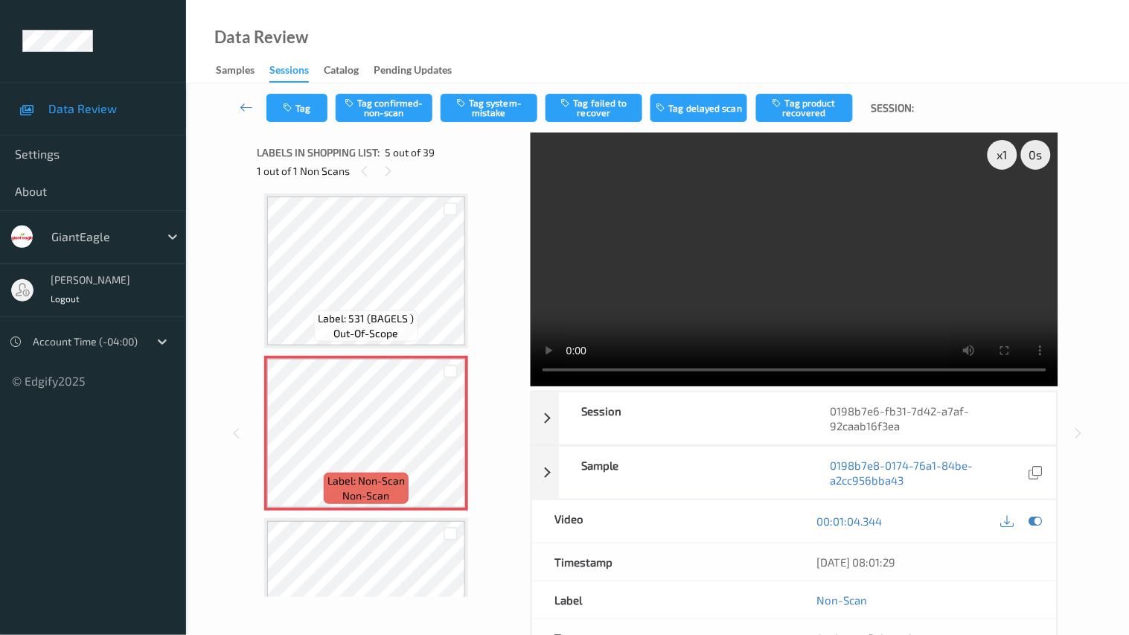
click at [531, 386] on video at bounding box center [795, 259] width 528 height 254
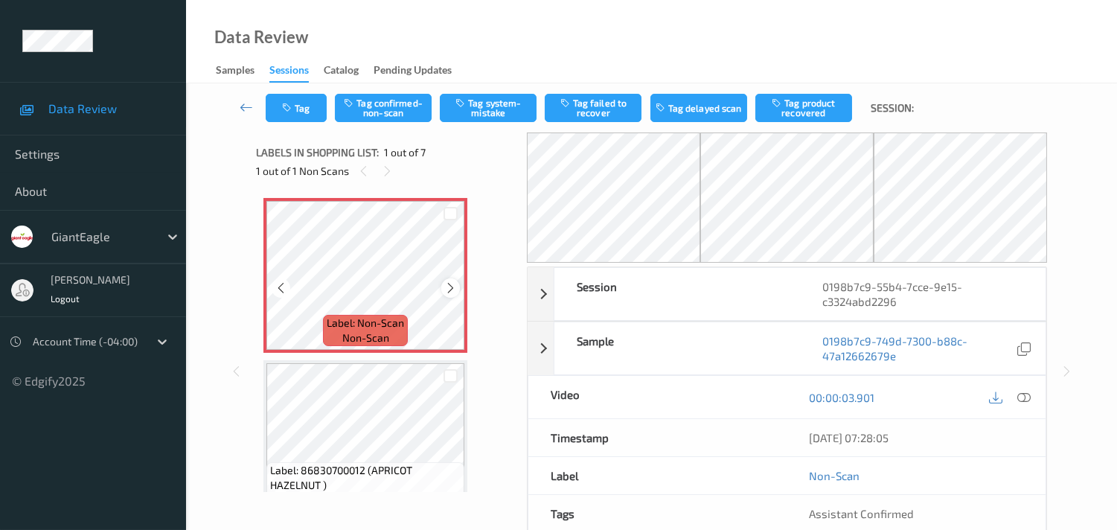
click at [444, 288] on icon at bounding box center [450, 287] width 13 height 13
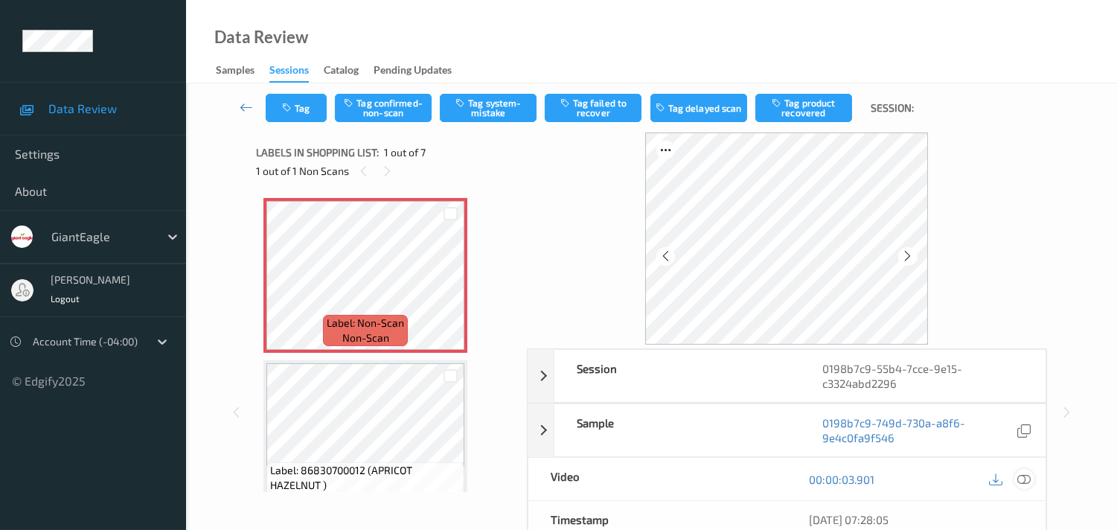
click at [1017, 478] on icon at bounding box center [1023, 479] width 13 height 13
